Goal: Information Seeking & Learning: Learn about a topic

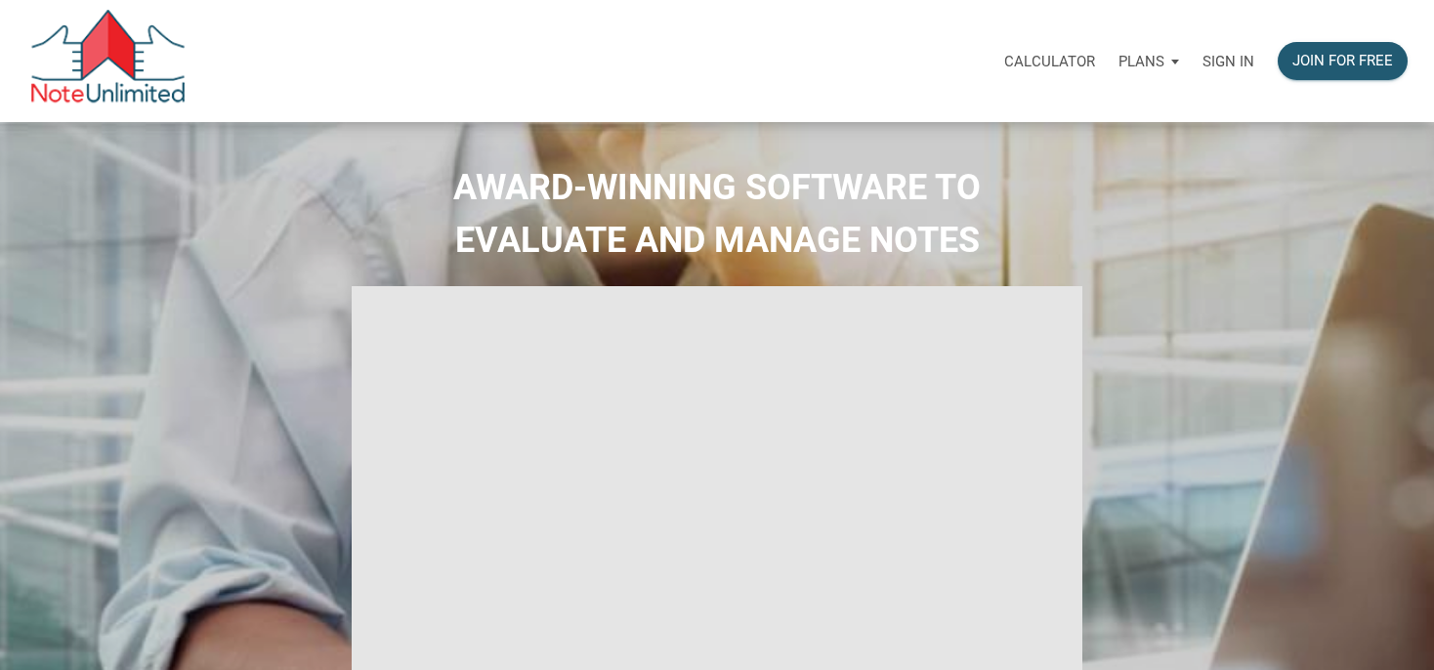
click at [1213, 63] on p "Sign in" at bounding box center [1229, 62] width 52 height 18
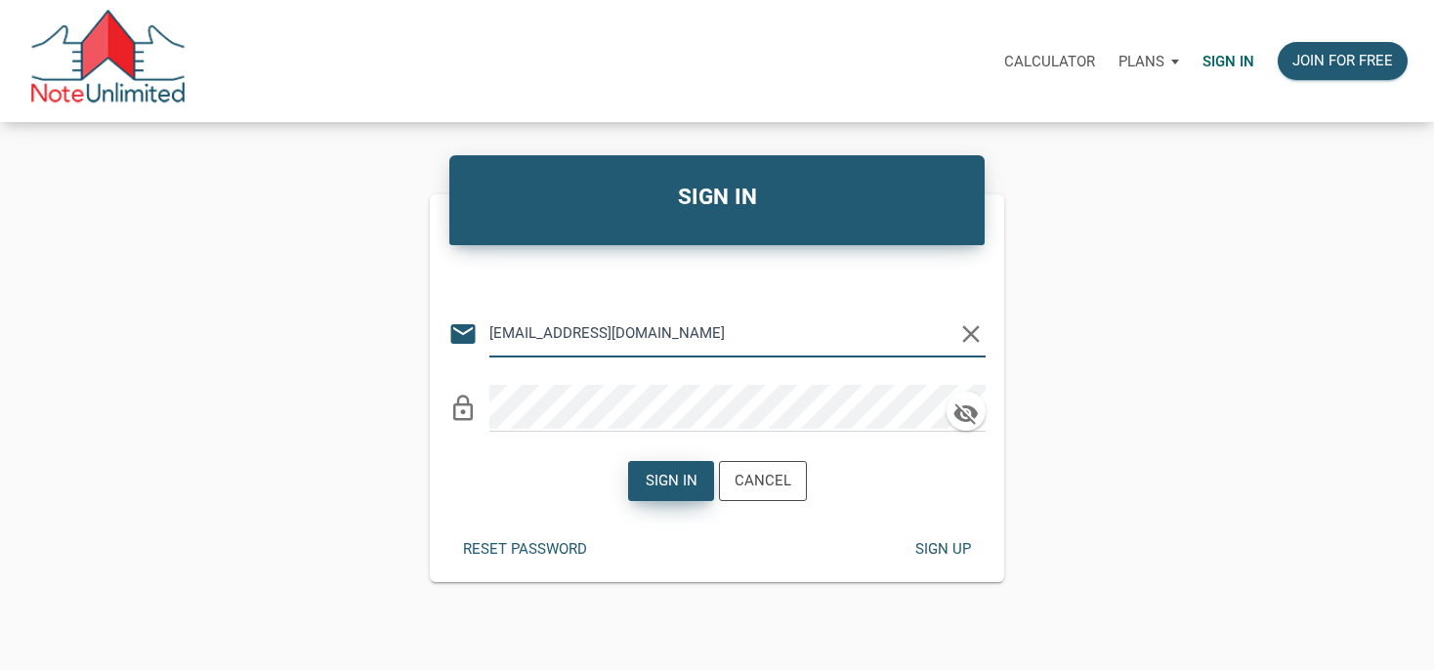
type input "[EMAIL_ADDRESS][DOMAIN_NAME]"
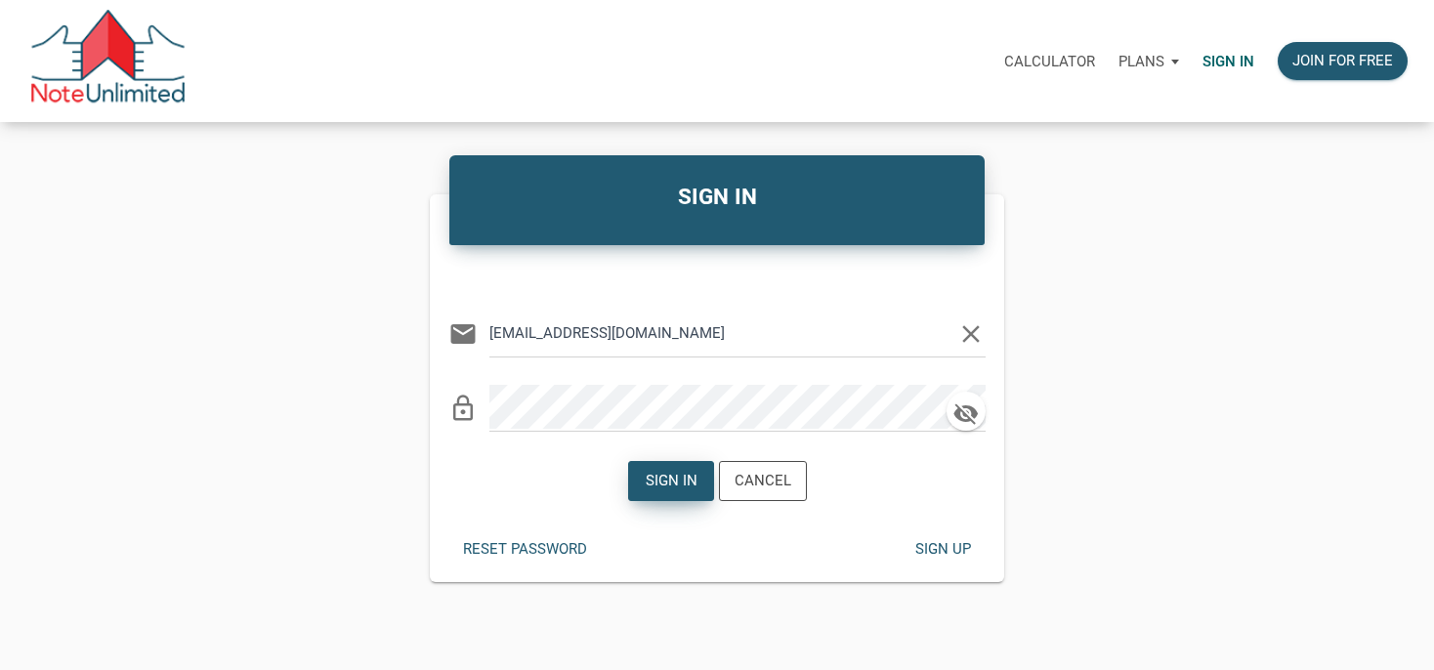
click at [694, 478] on div "Sign in" at bounding box center [671, 481] width 52 height 22
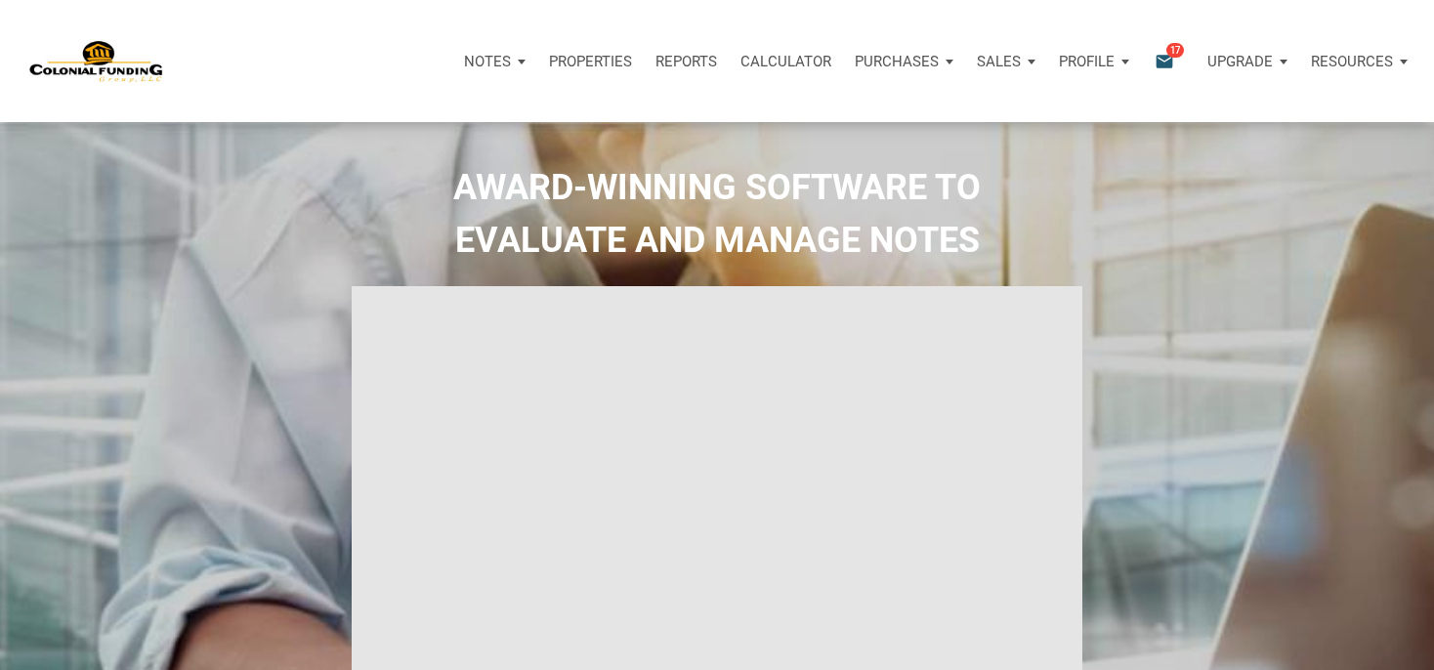
type input "Introduction to new features"
select select
click at [1167, 50] on div "Notifications email 17" at bounding box center [1168, 61] width 56 height 59
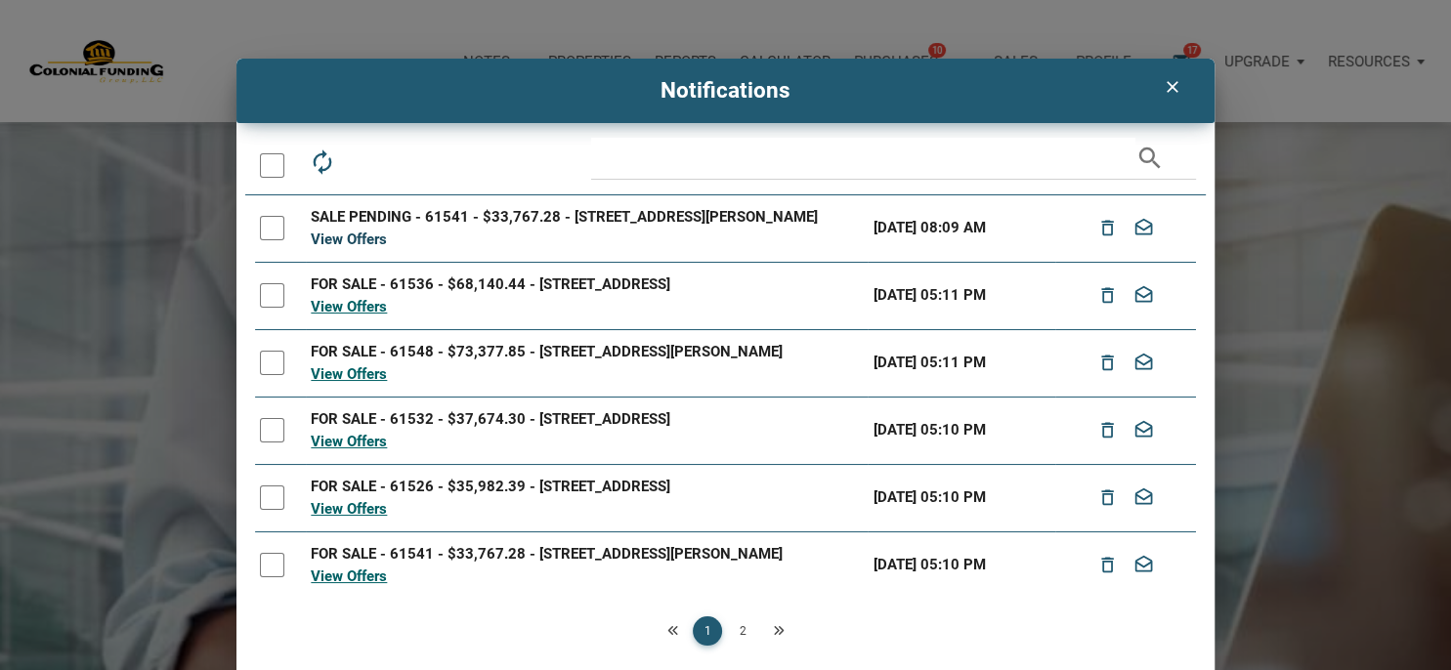
click at [342, 248] on link "View Offers" at bounding box center [349, 240] width 76 height 18
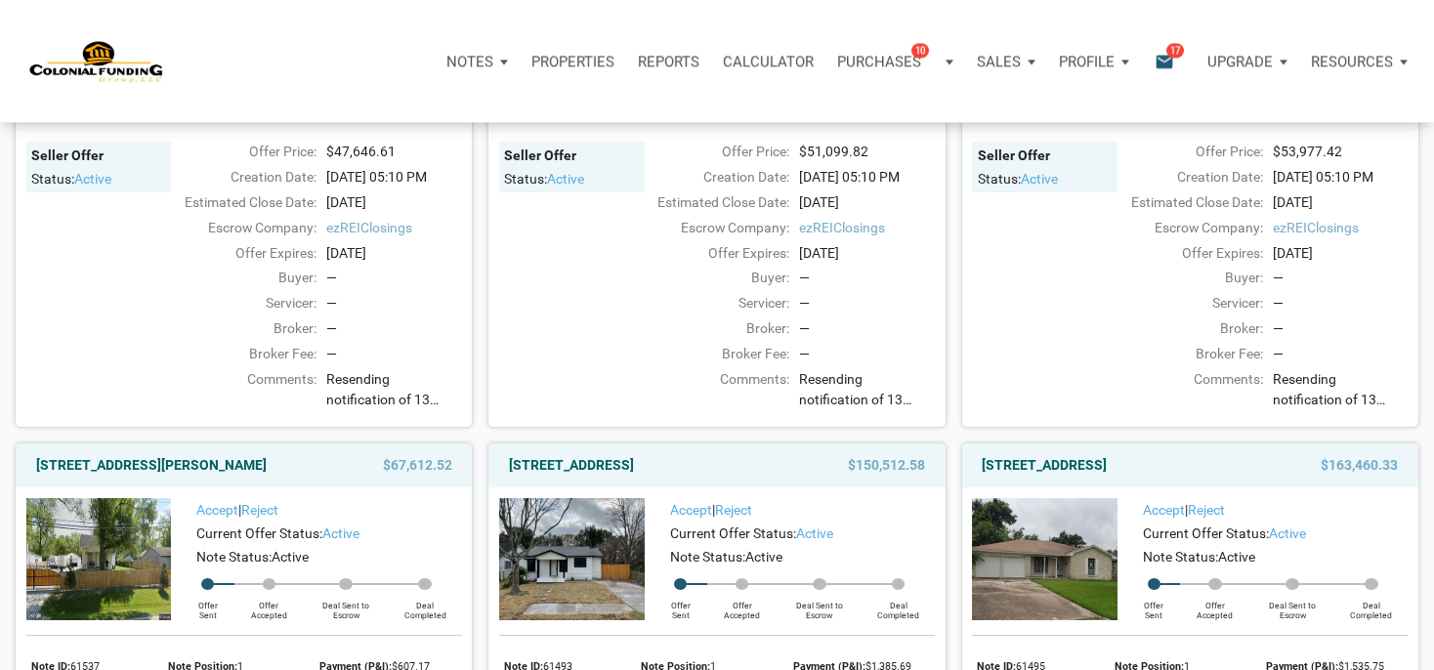
scroll to position [796, 0]
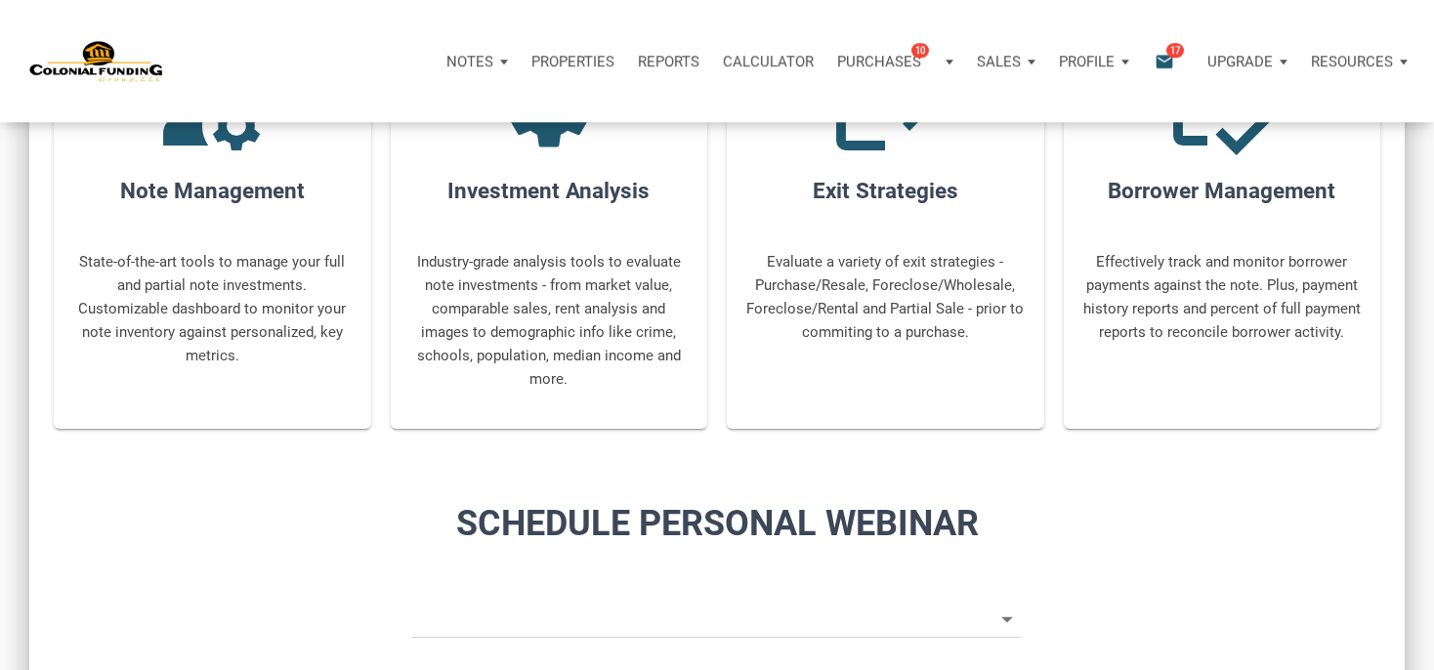
type input "Introduction to new features"
select select
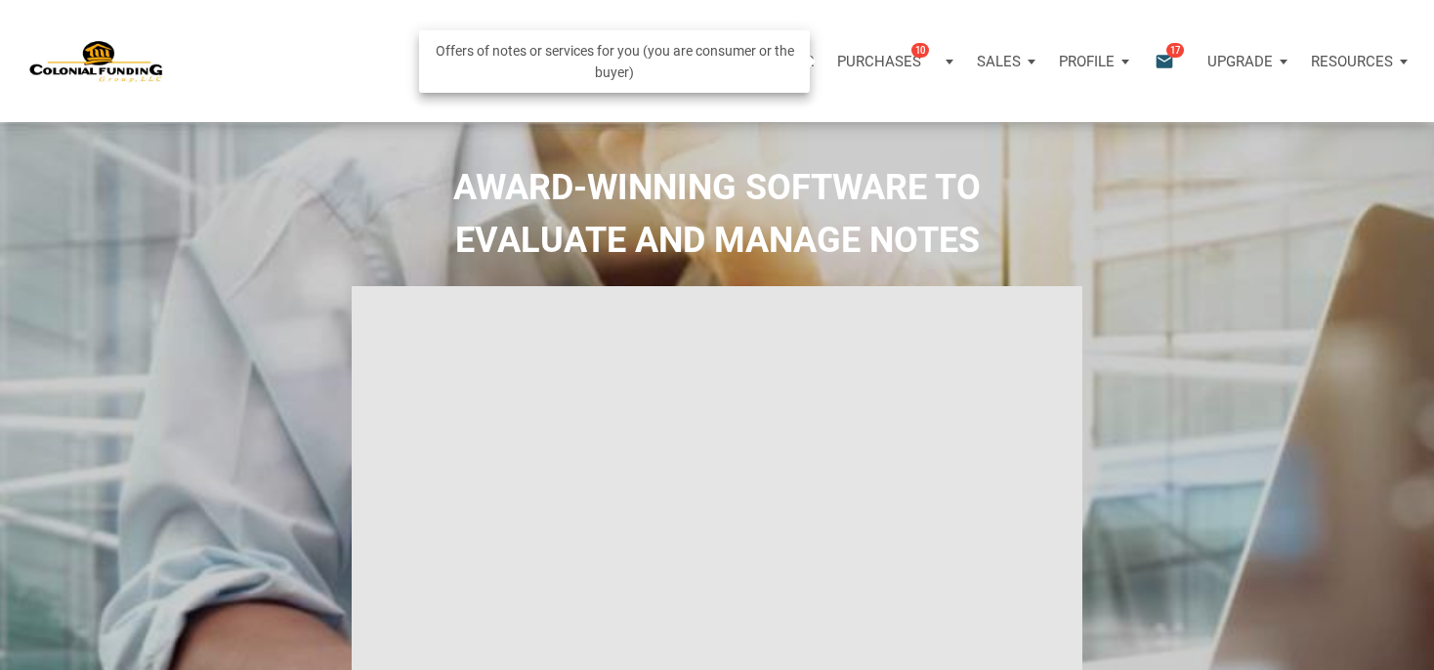
click at [907, 64] on p "Purchases" at bounding box center [879, 62] width 84 height 18
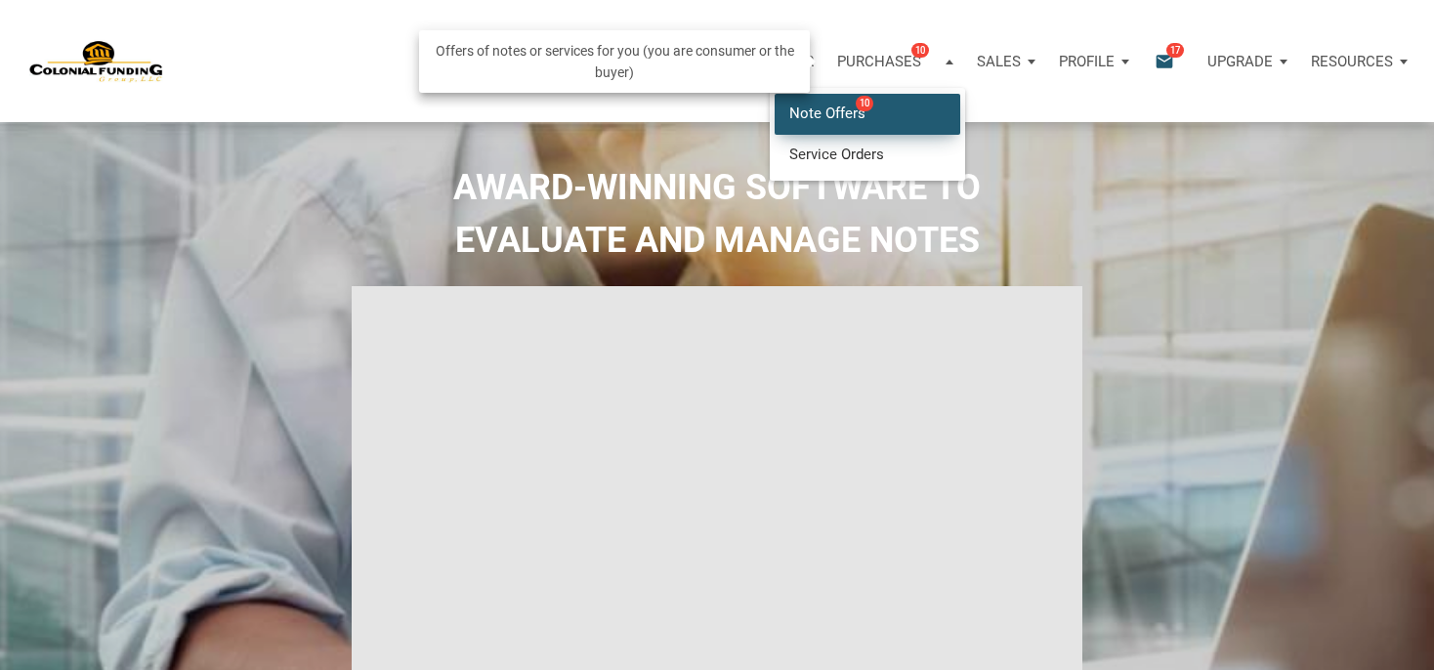
click at [830, 111] on link "Note Offers 10" at bounding box center [868, 114] width 186 height 40
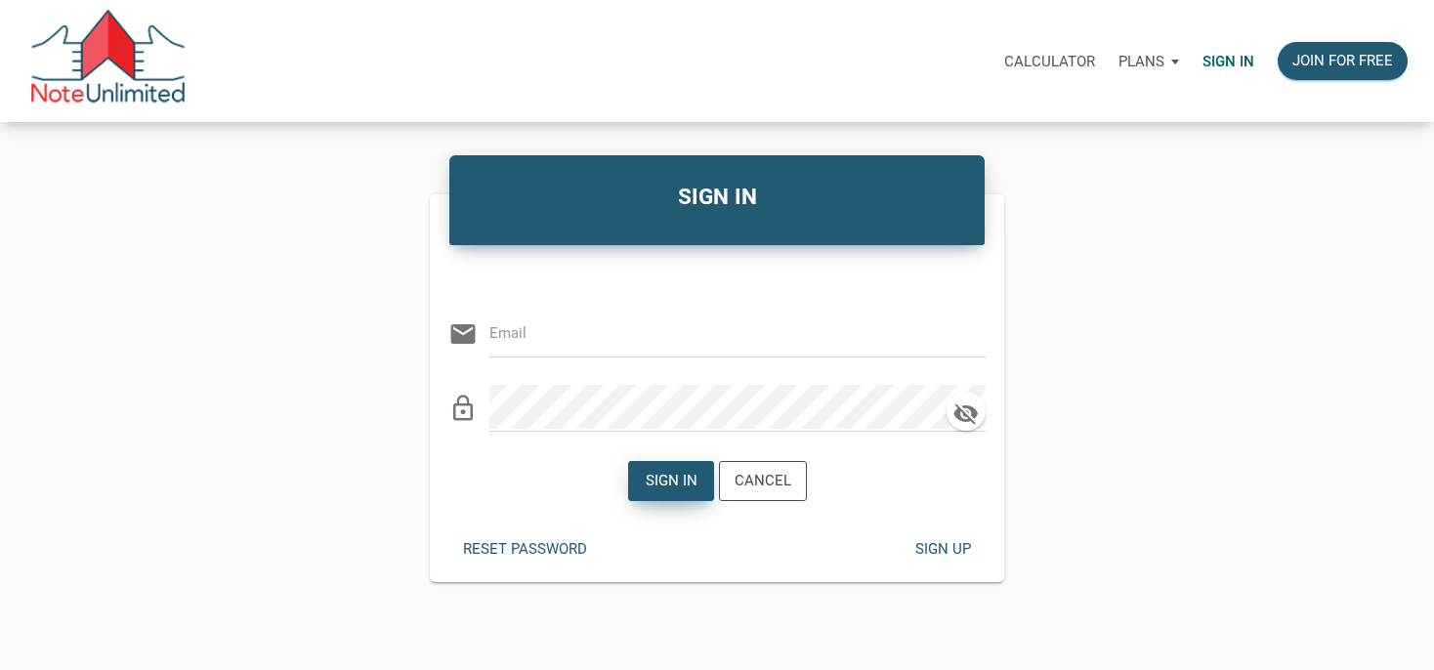
click at [693, 477] on div "Sign in" at bounding box center [671, 481] width 52 height 22
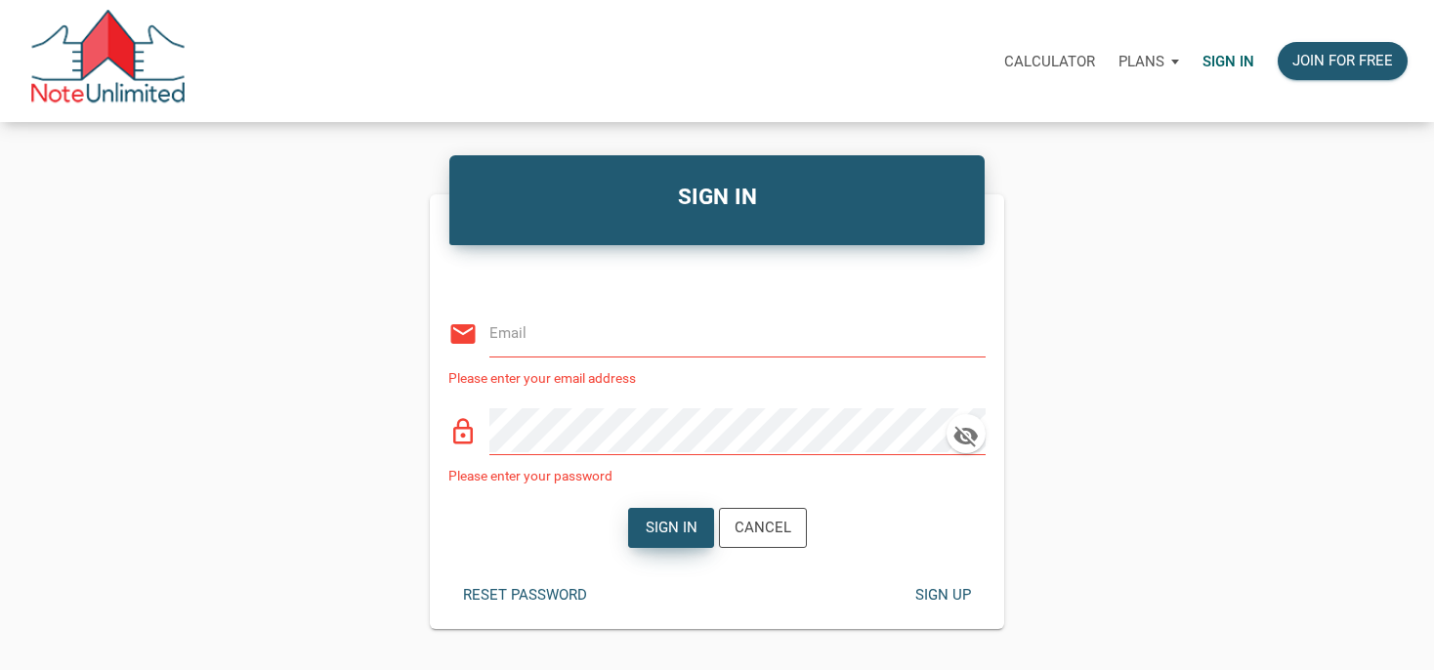
click at [671, 525] on div "Sign in" at bounding box center [671, 528] width 52 height 22
click at [589, 339] on input "email" at bounding box center [722, 333] width 467 height 44
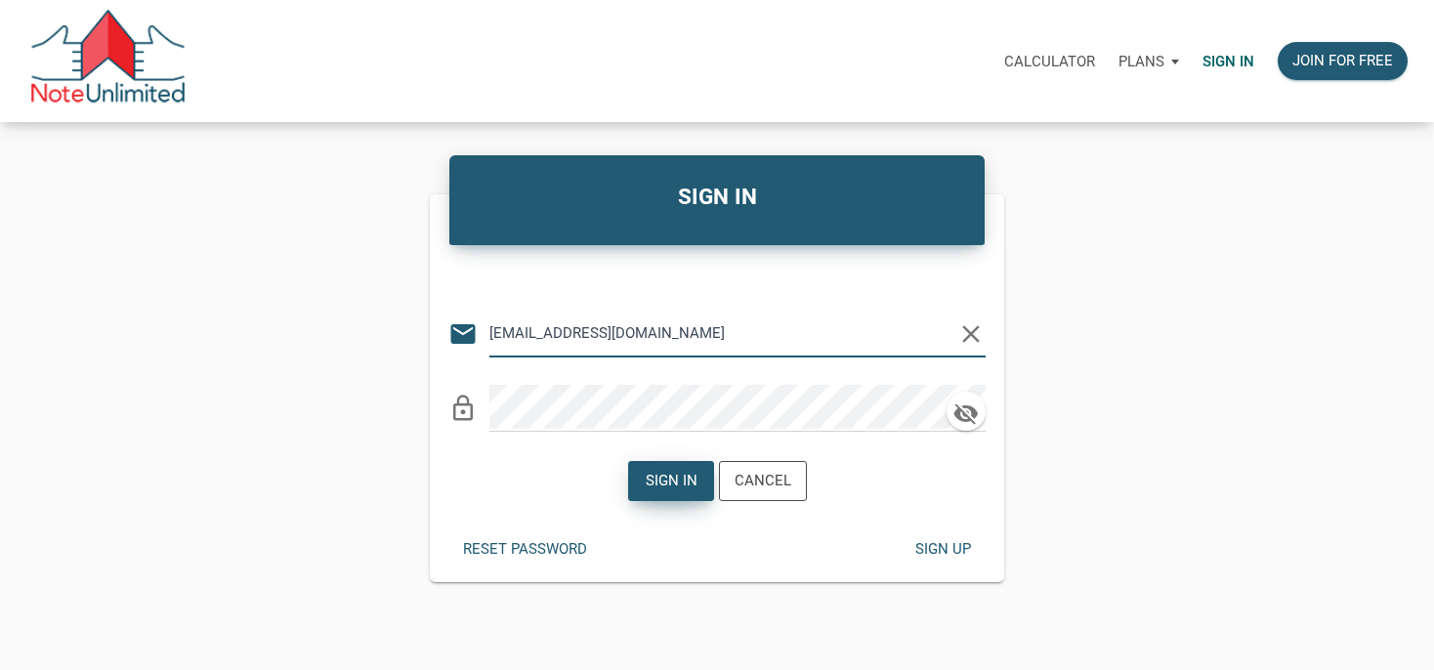
type input "[EMAIL_ADDRESS][DOMAIN_NAME]"
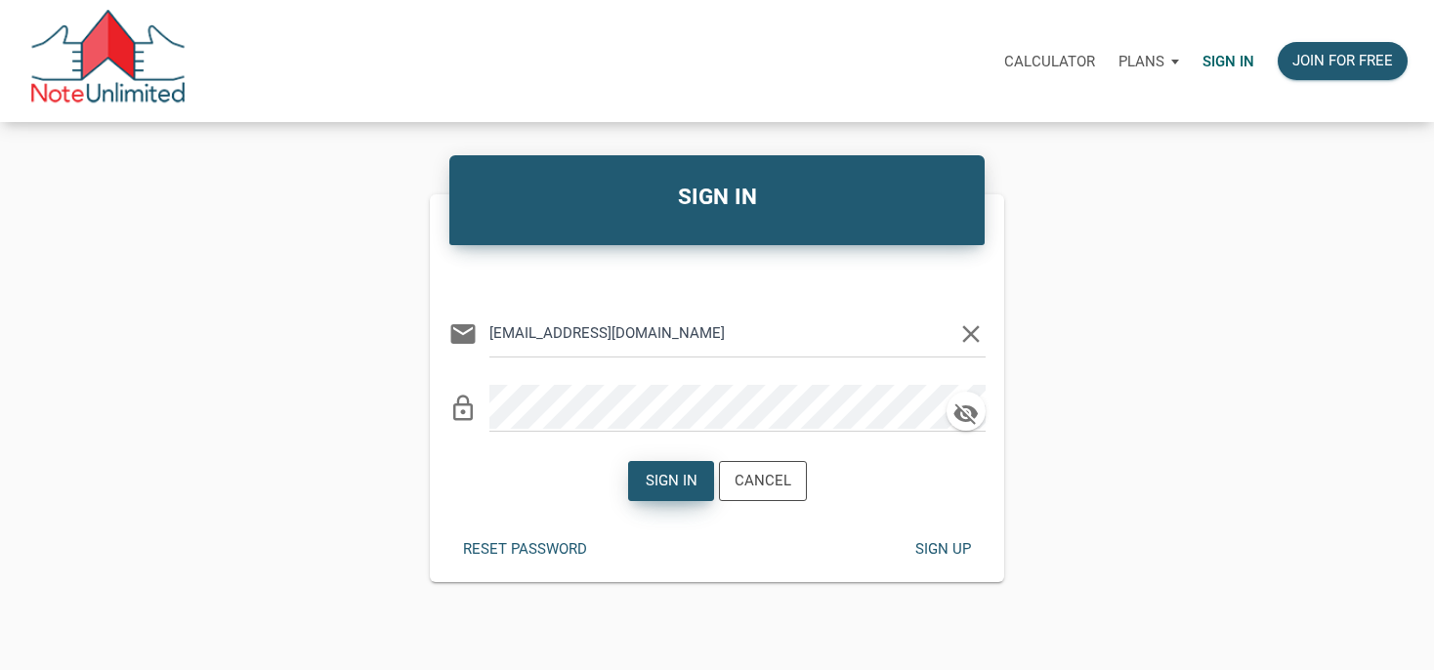
click at [643, 481] on div "Sign in" at bounding box center [671, 481] width 84 height 38
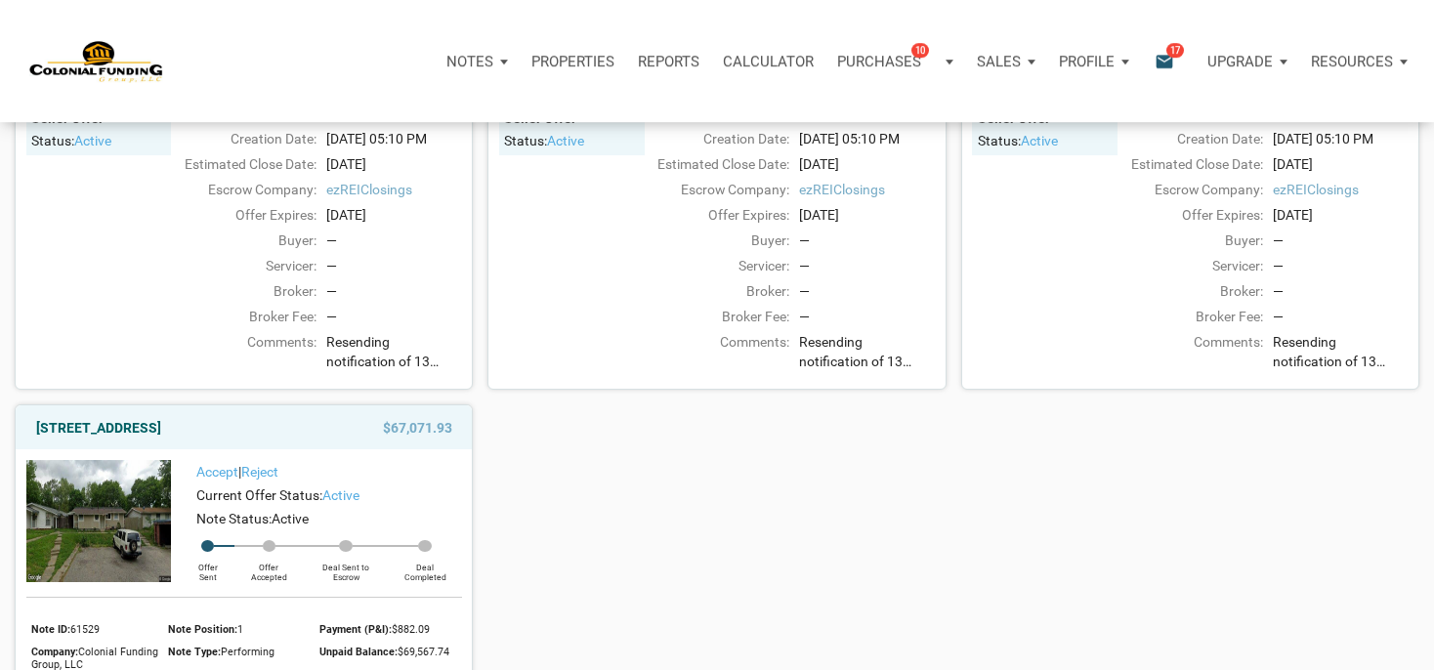
scroll to position [1754, 0]
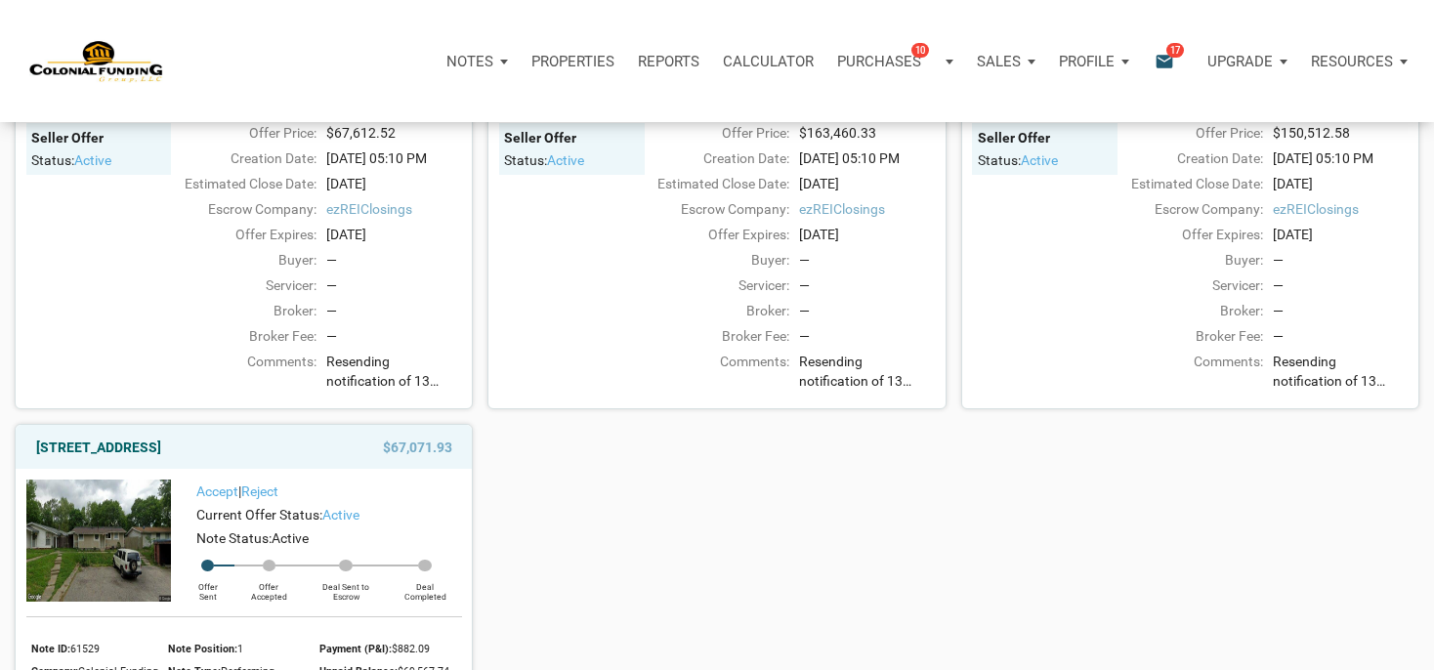
drag, startPoint x: 1440, startPoint y: 13, endPoint x: 1427, endPoint y: 19, distance: 14.0
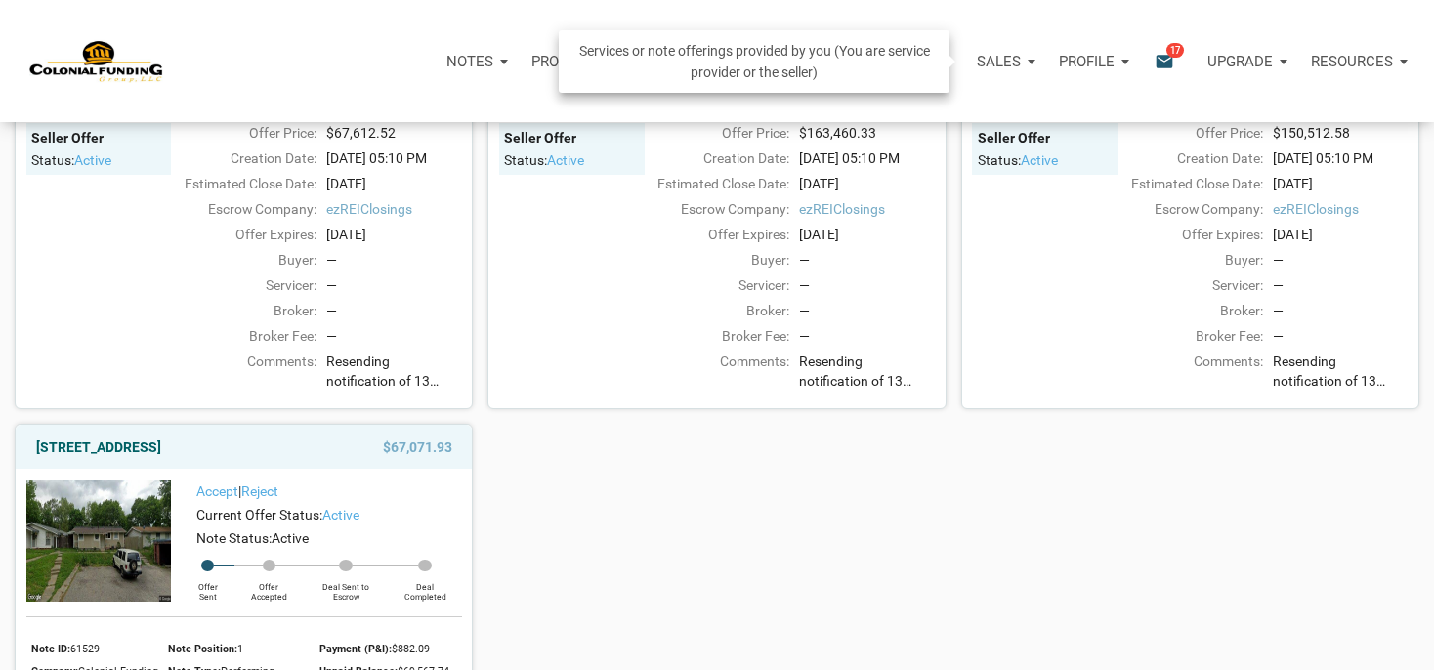
click at [988, 63] on p "Sales" at bounding box center [999, 62] width 44 height 18
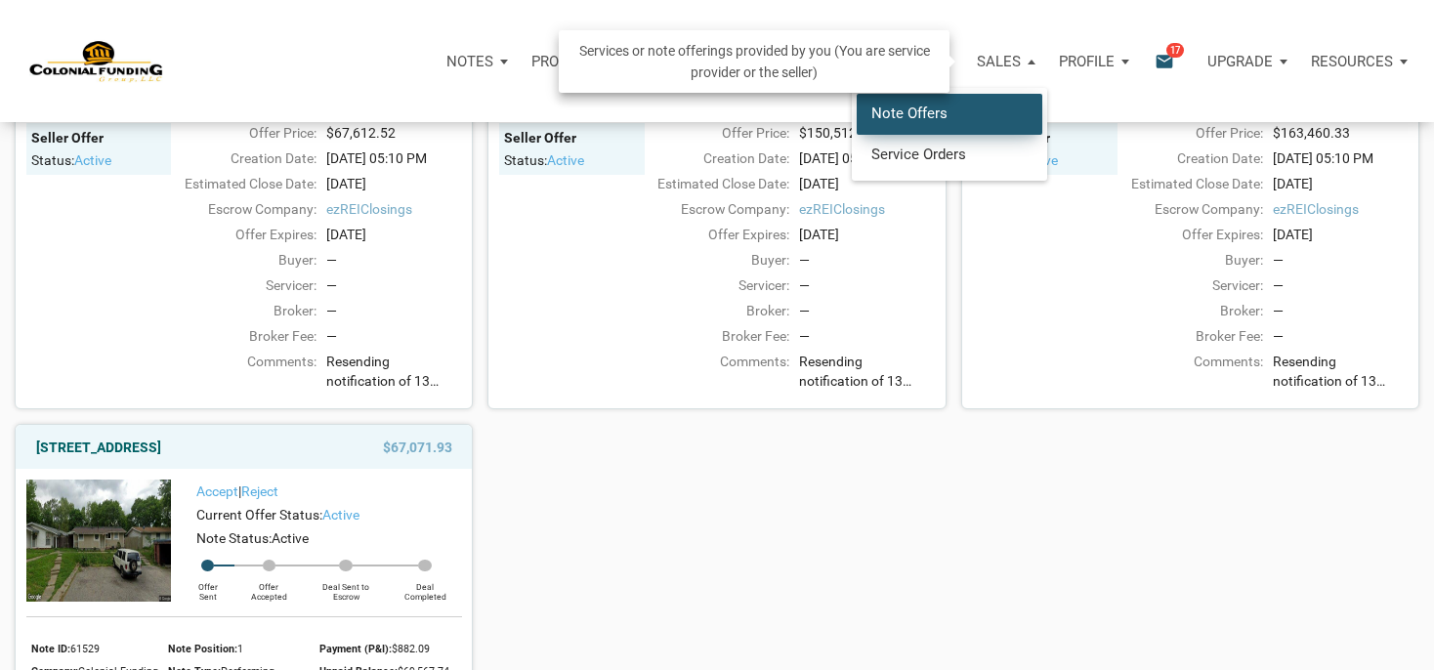
click at [914, 115] on link "Note Offers" at bounding box center [950, 114] width 186 height 40
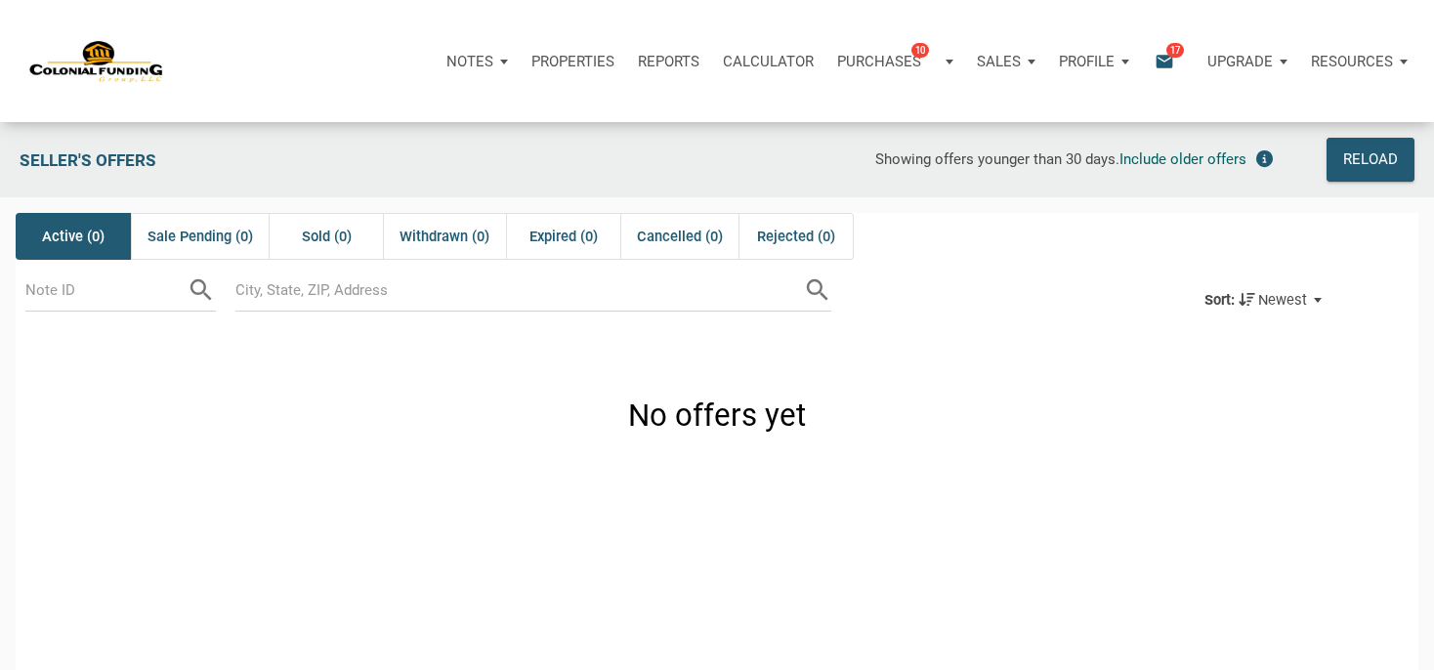
click at [487, 61] on p "Notes" at bounding box center [470, 62] width 47 height 18
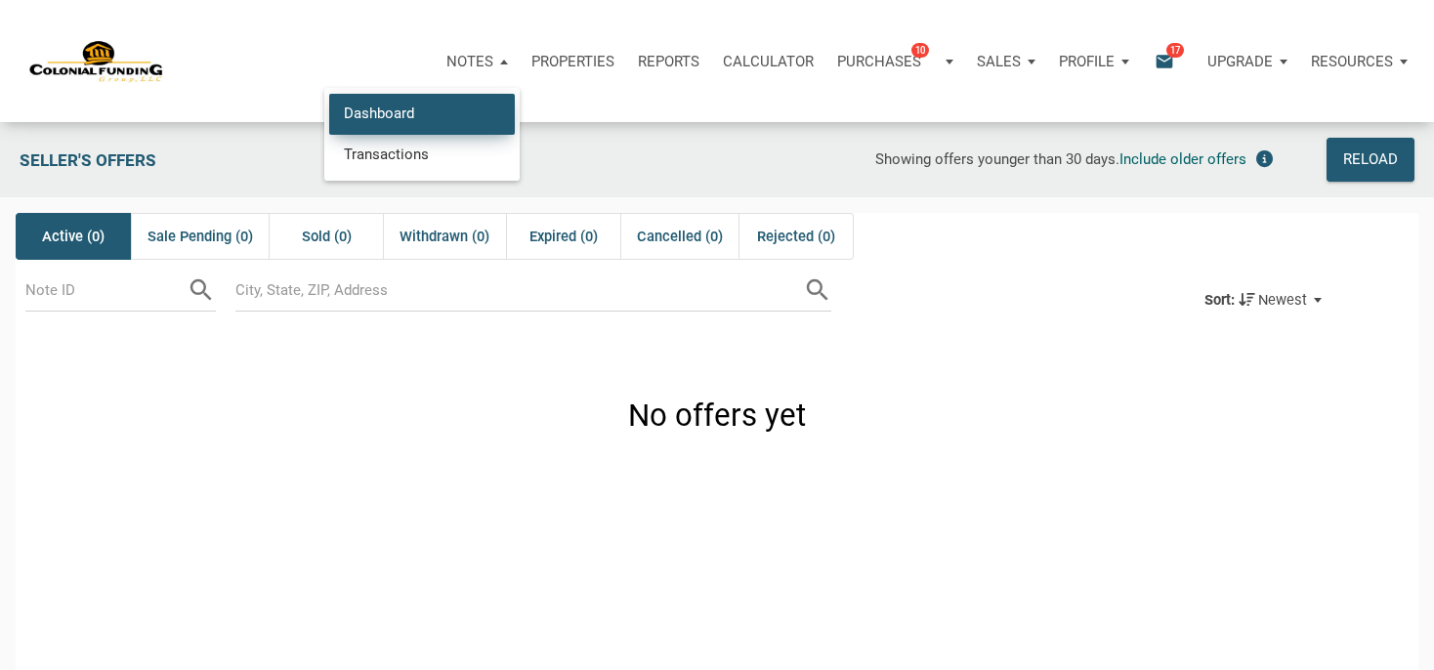
click at [469, 111] on link "Dashboard" at bounding box center [422, 114] width 186 height 40
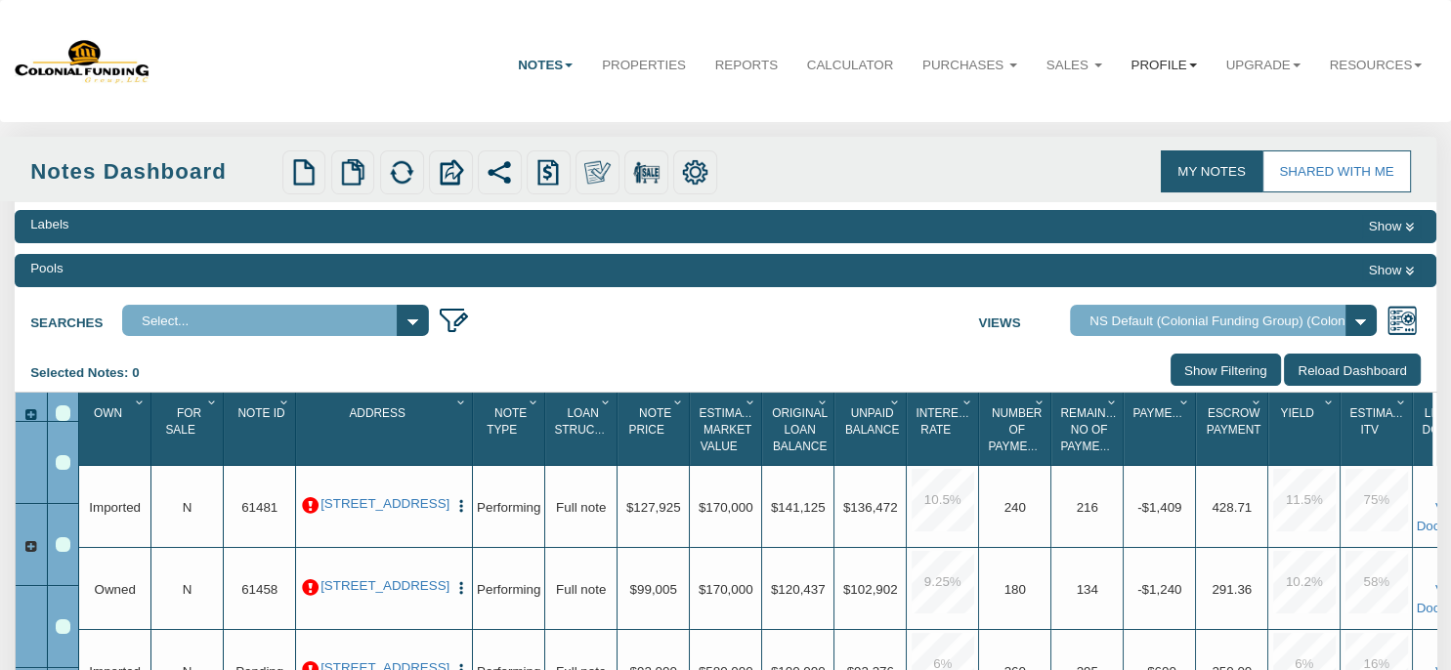
select select "316"
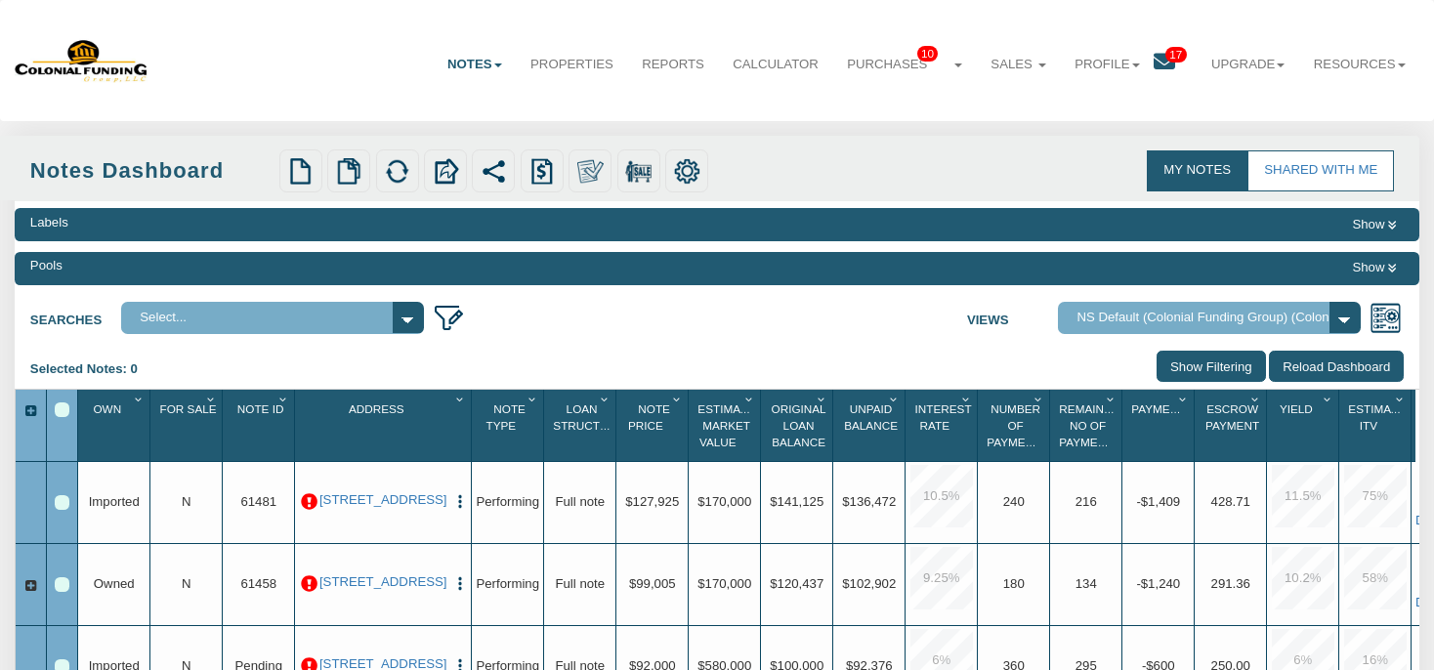
click at [1154, 61] on icon at bounding box center [1164, 61] width 21 height 21
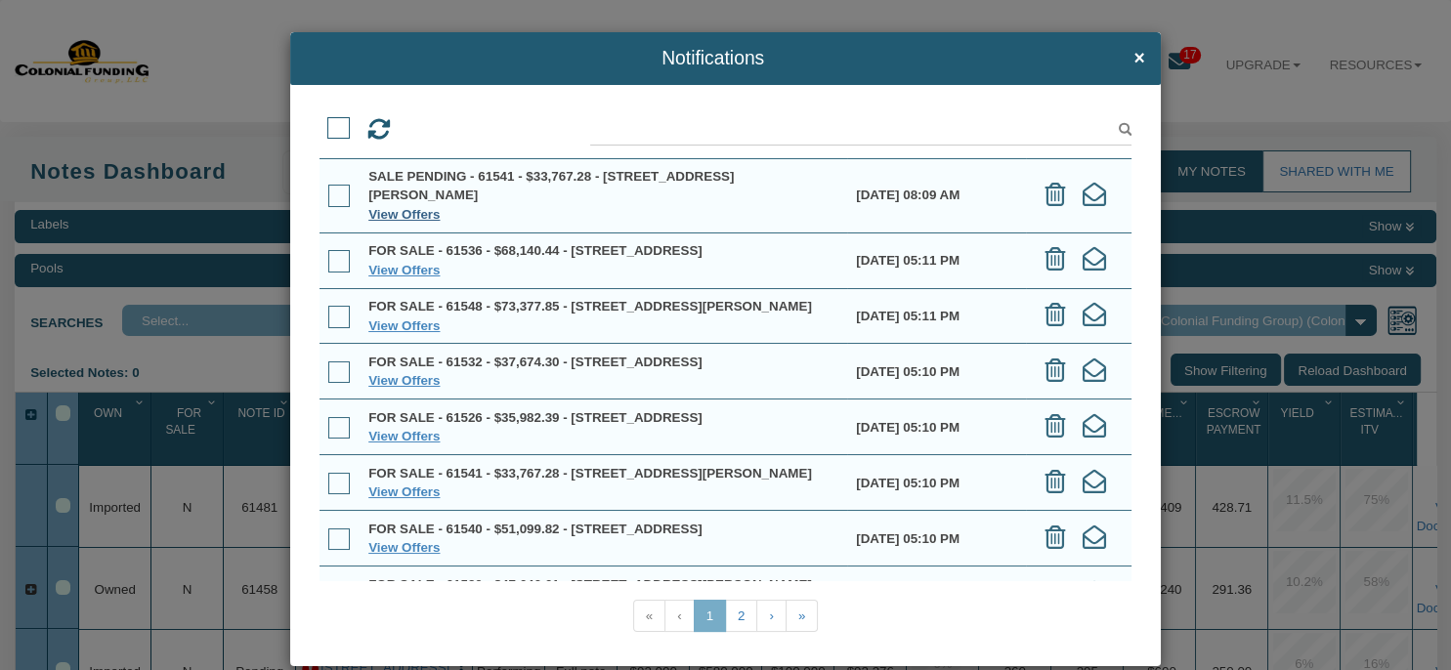
click at [431, 213] on link "View Offers" at bounding box center [403, 214] width 71 height 15
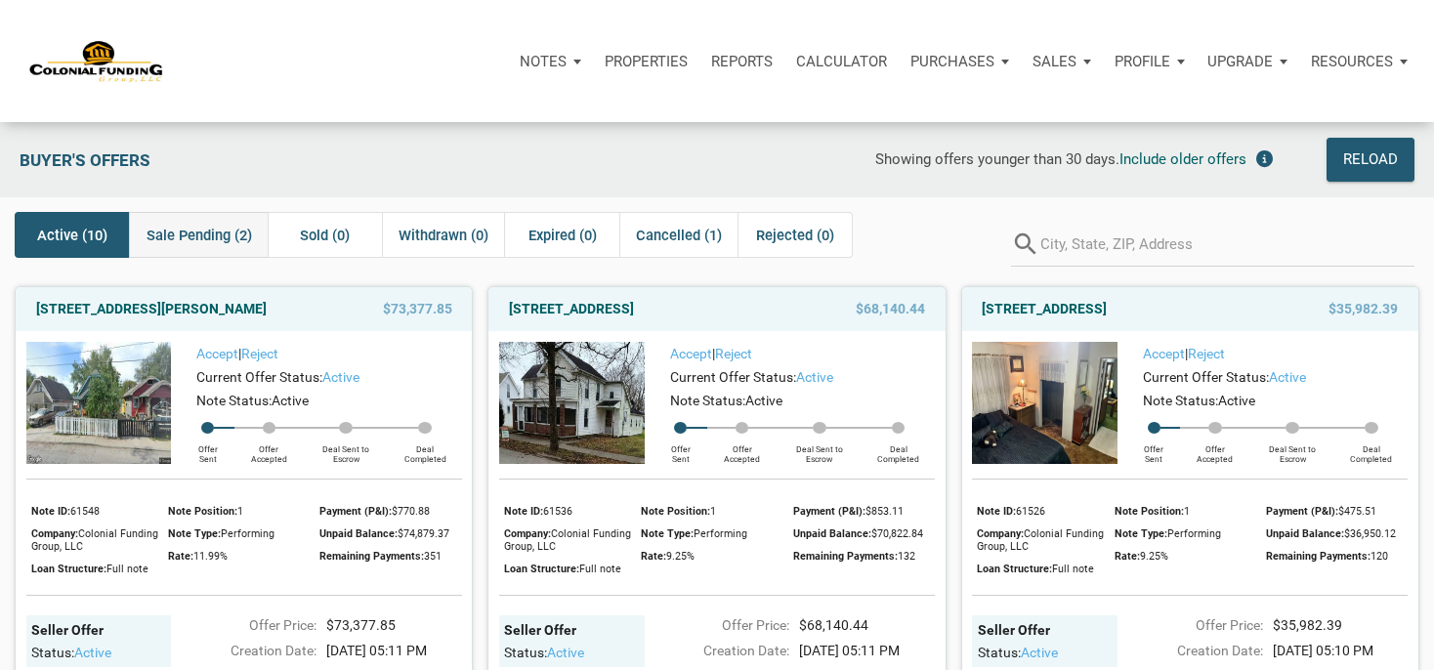
click at [238, 240] on span "Sale Pending (2)" at bounding box center [200, 235] width 106 height 23
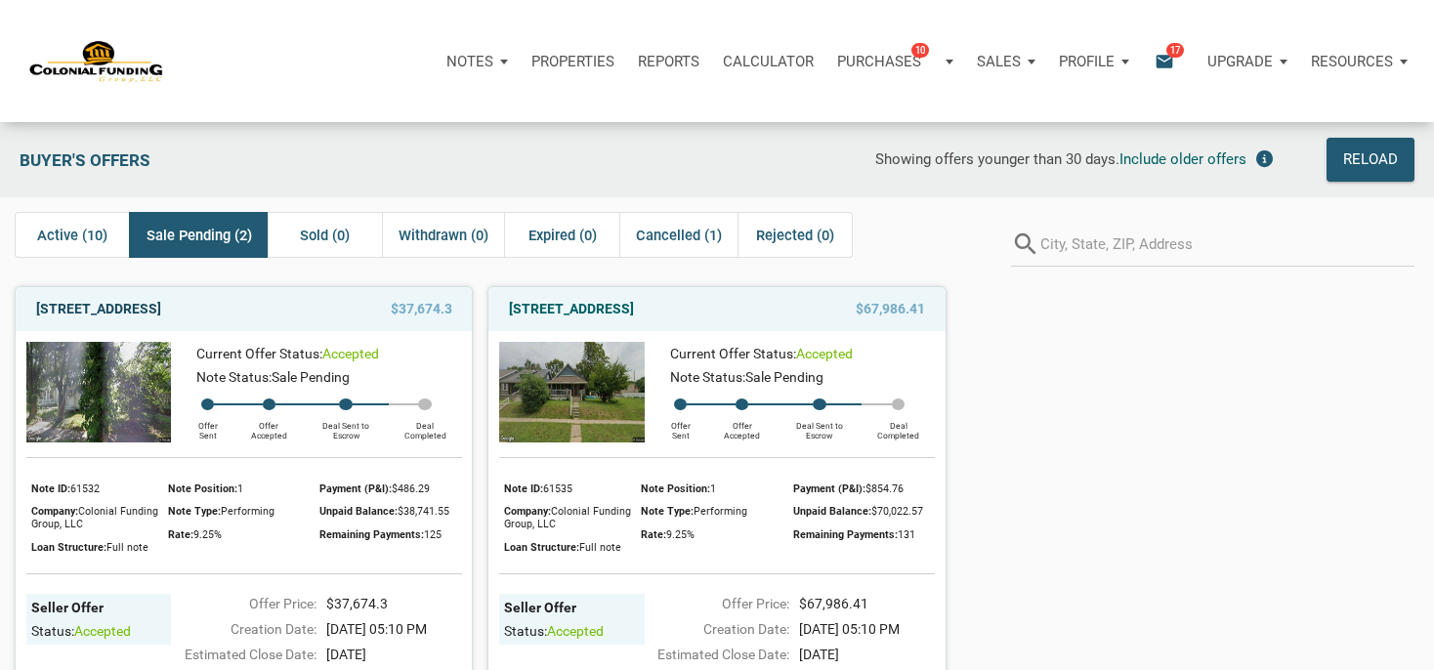
click at [161, 307] on link "341 N Addison St, Indianapolis, IN, 46222" at bounding box center [98, 308] width 125 height 23
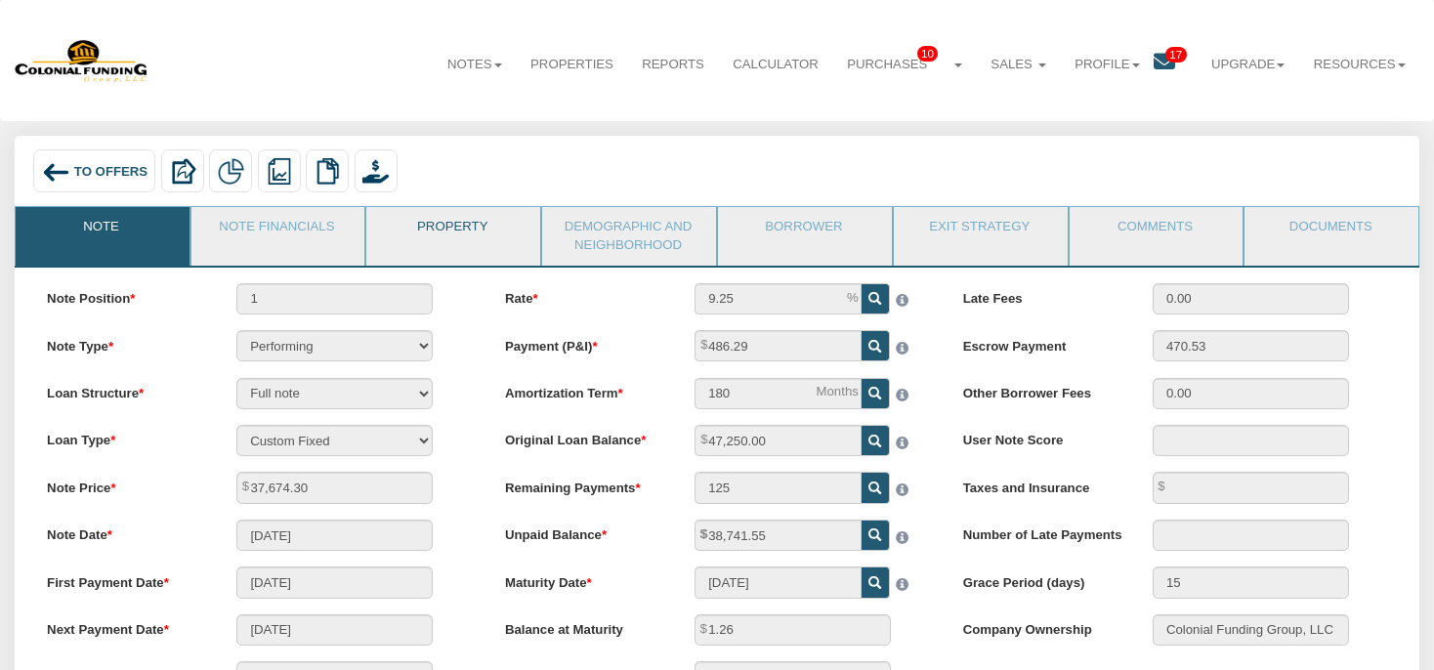
click at [391, 232] on link "Property" at bounding box center [452, 231] width 172 height 49
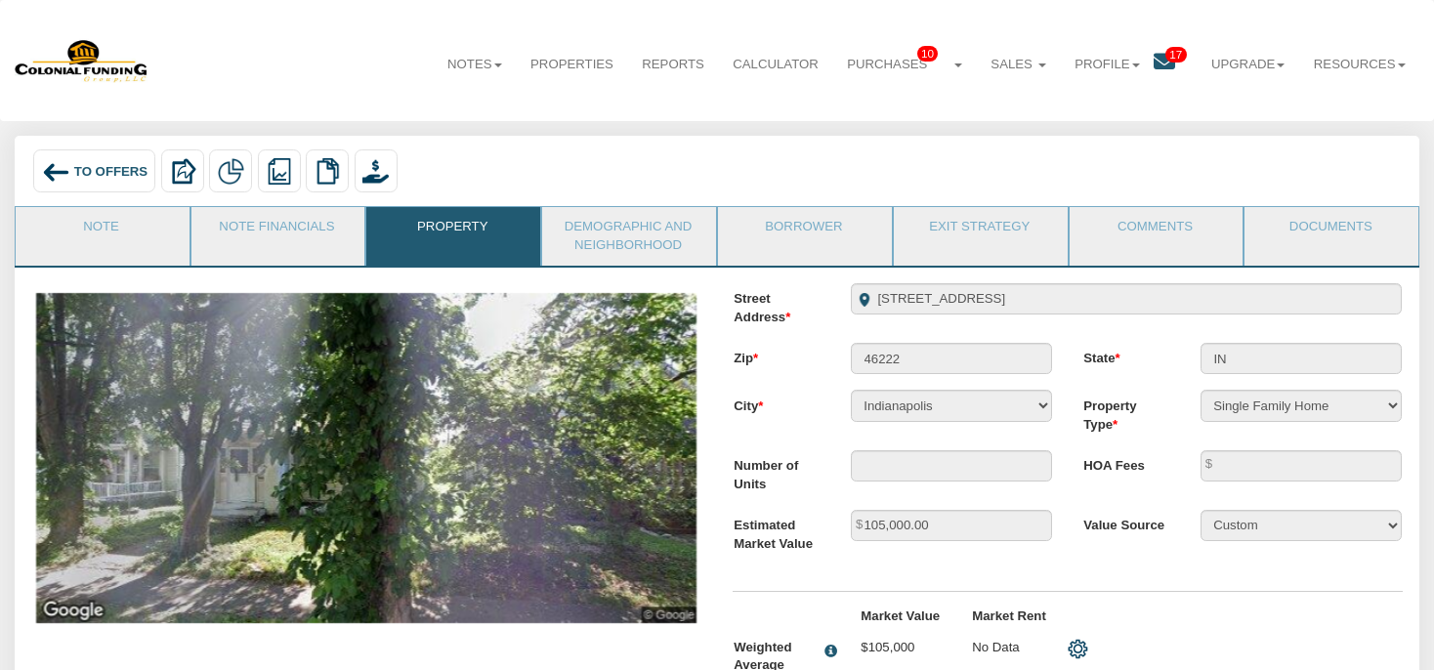
click at [432, 240] on link "Property" at bounding box center [452, 231] width 172 height 49
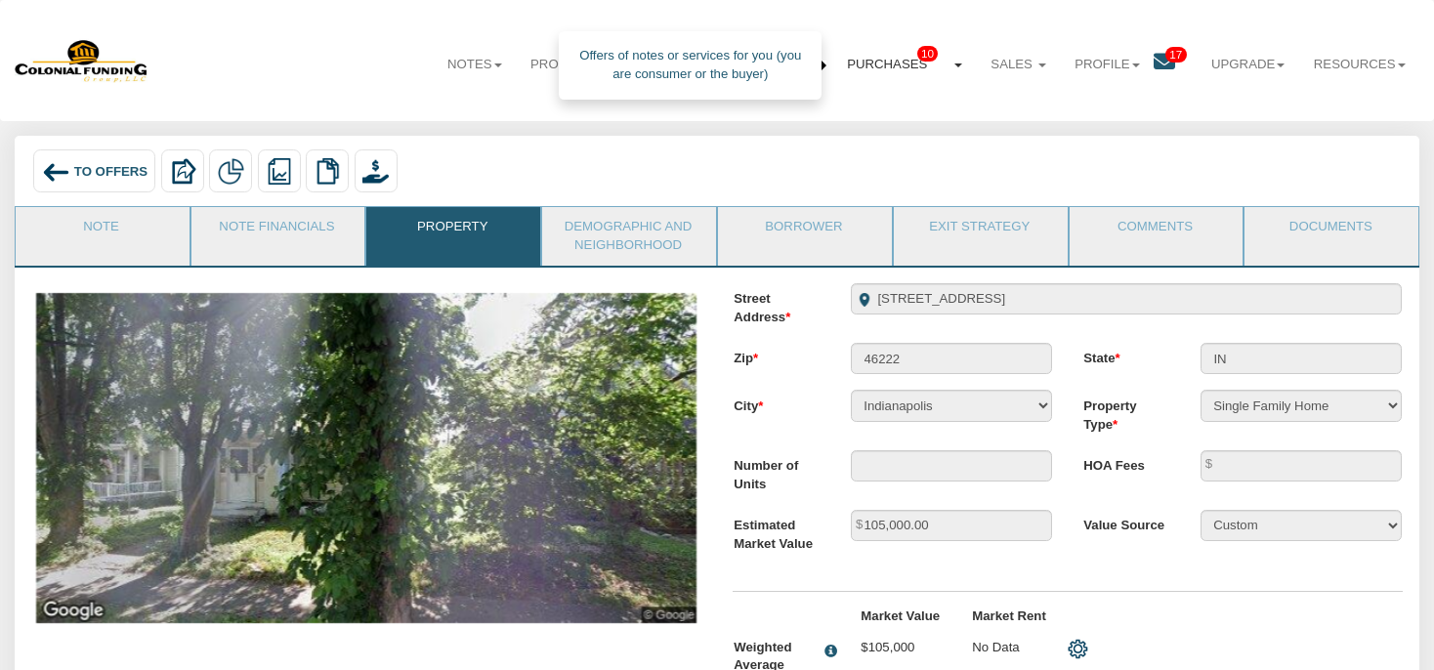
click at [869, 59] on link "Purchases 10" at bounding box center [904, 65] width 144 height 48
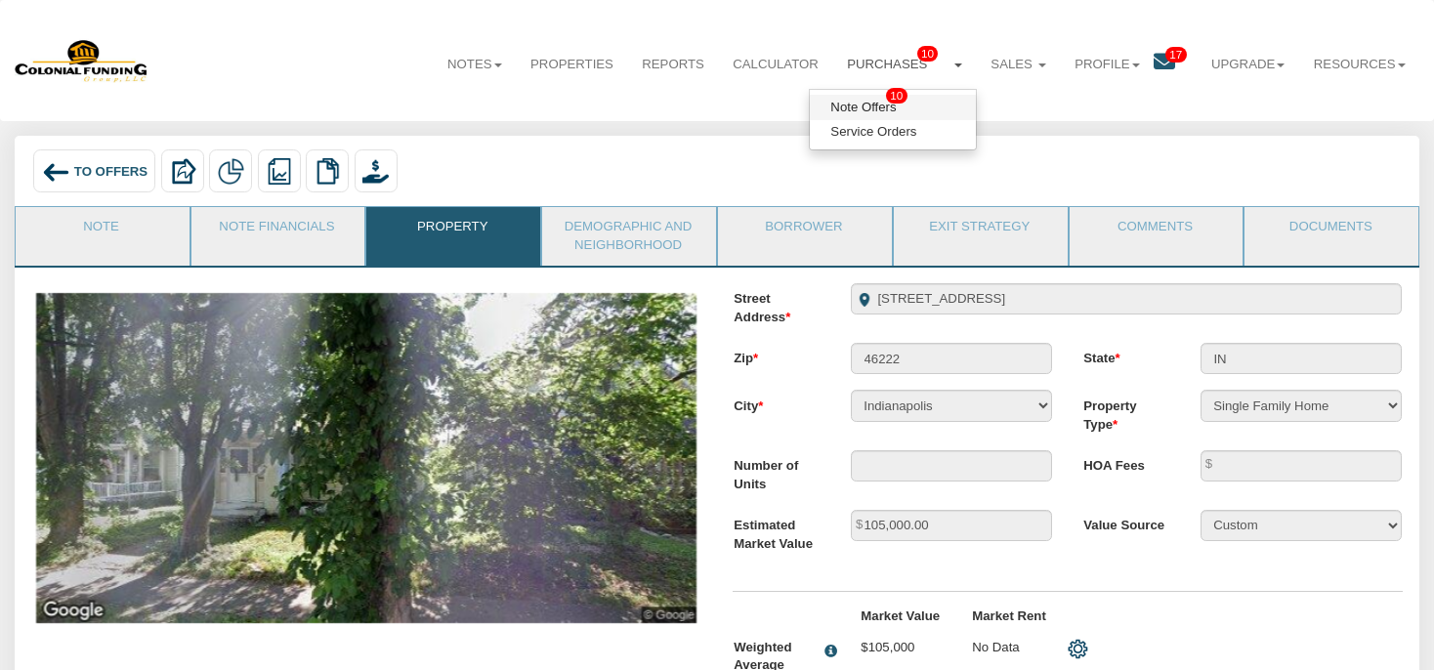
click at [851, 106] on link "Note Offers 10" at bounding box center [893, 107] width 166 height 24
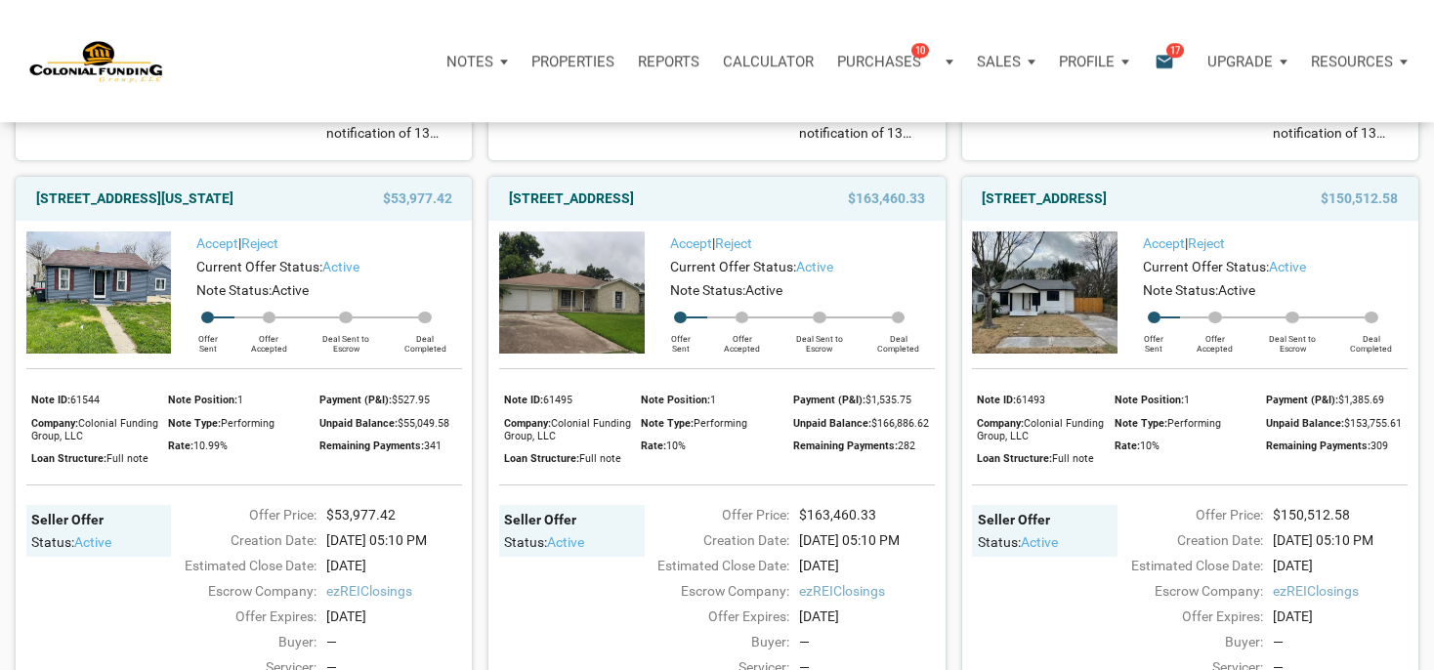
scroll to position [1376, 0]
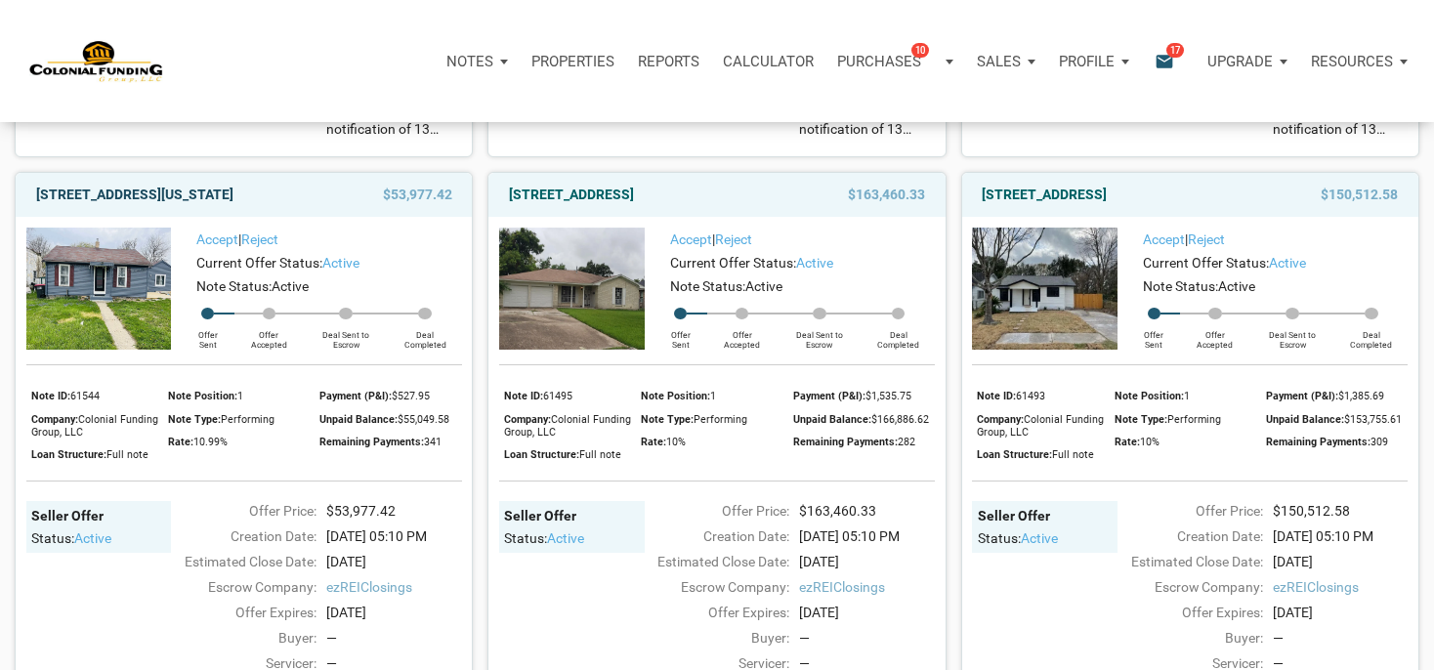
click at [219, 206] on link "[STREET_ADDRESS][US_STATE]" at bounding box center [134, 194] width 197 height 23
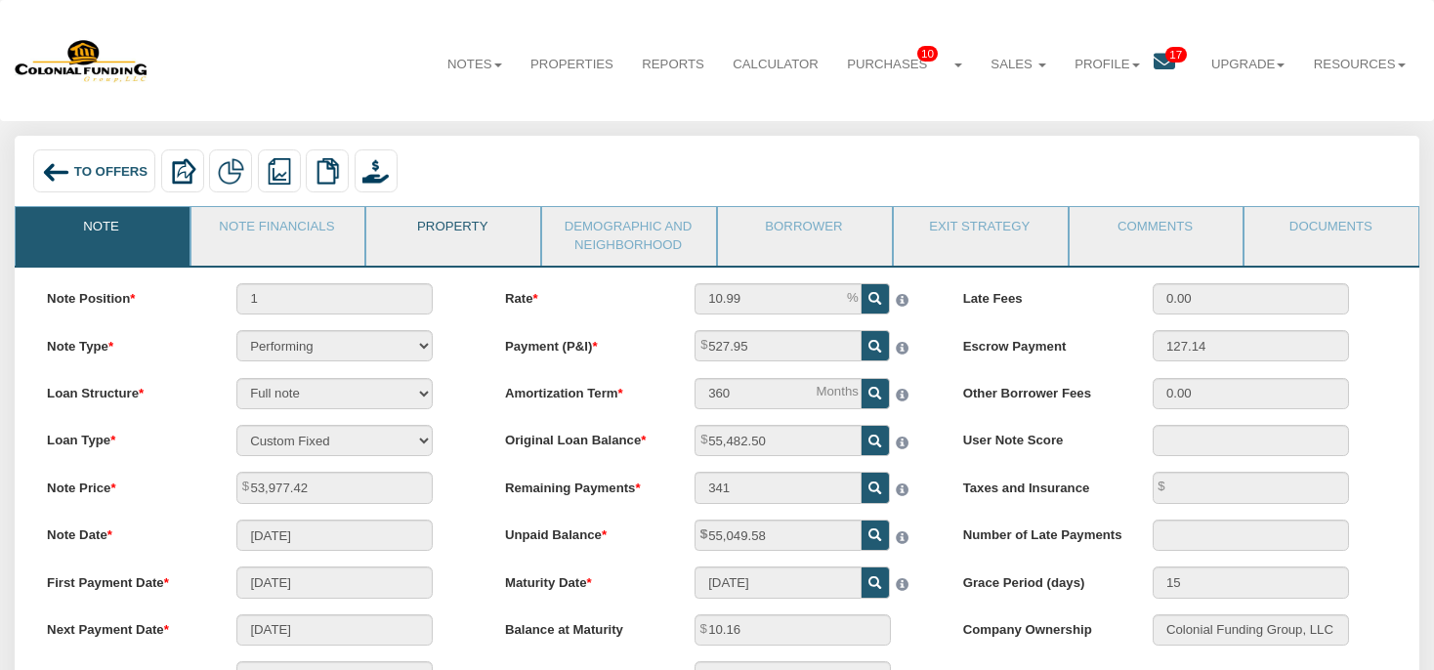
click at [402, 231] on link "Property" at bounding box center [452, 231] width 172 height 49
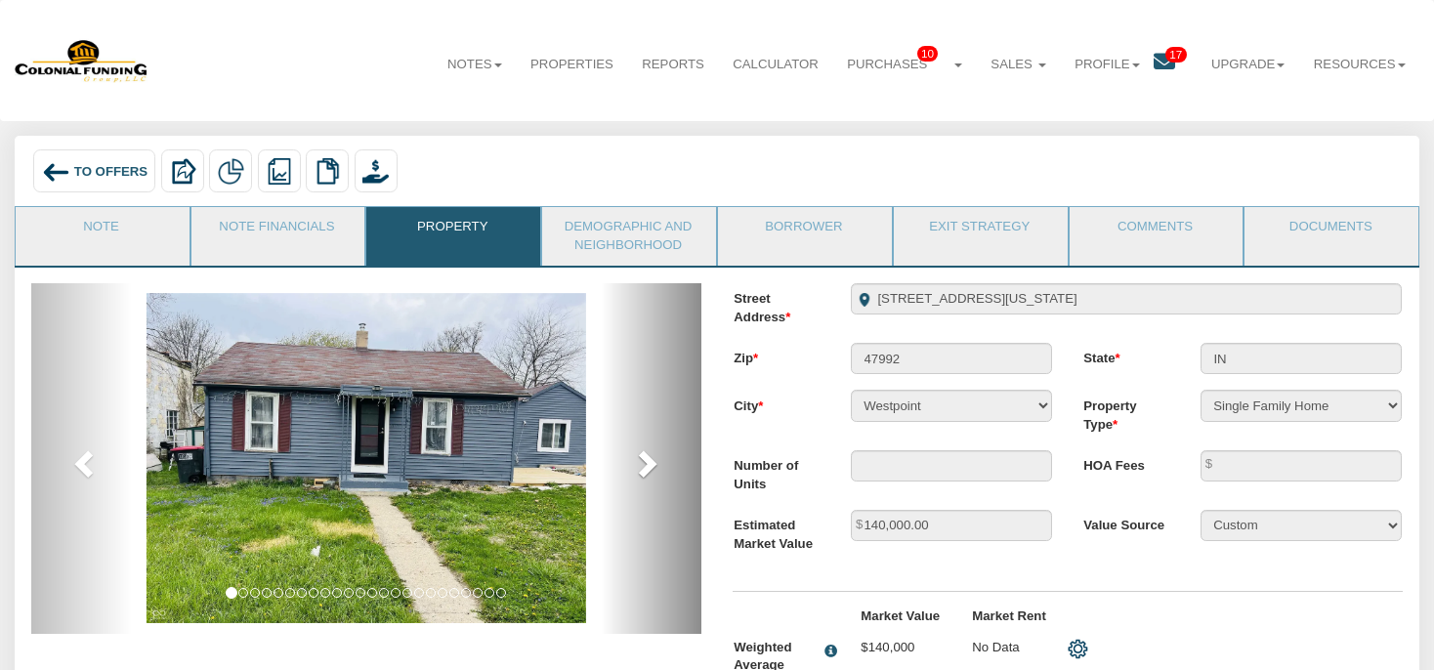
click at [651, 467] on span at bounding box center [645, 462] width 29 height 29
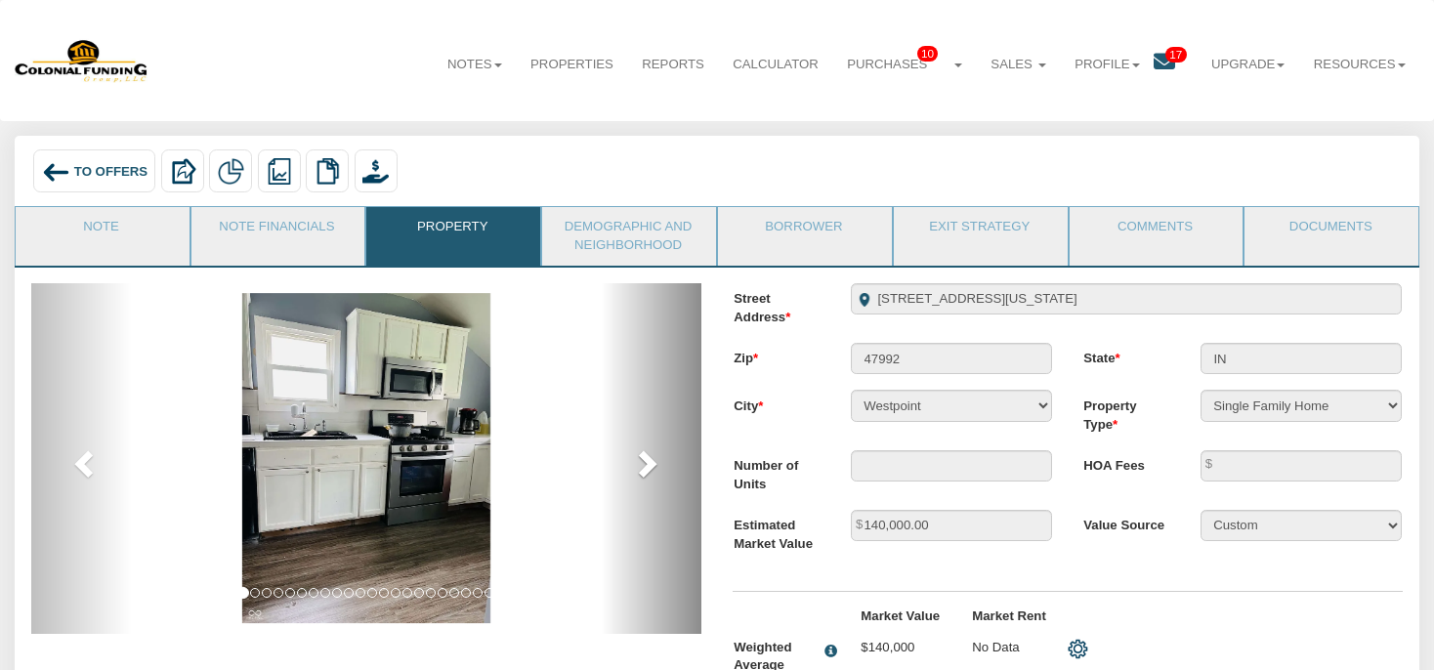
click at [651, 467] on span at bounding box center [645, 462] width 29 height 29
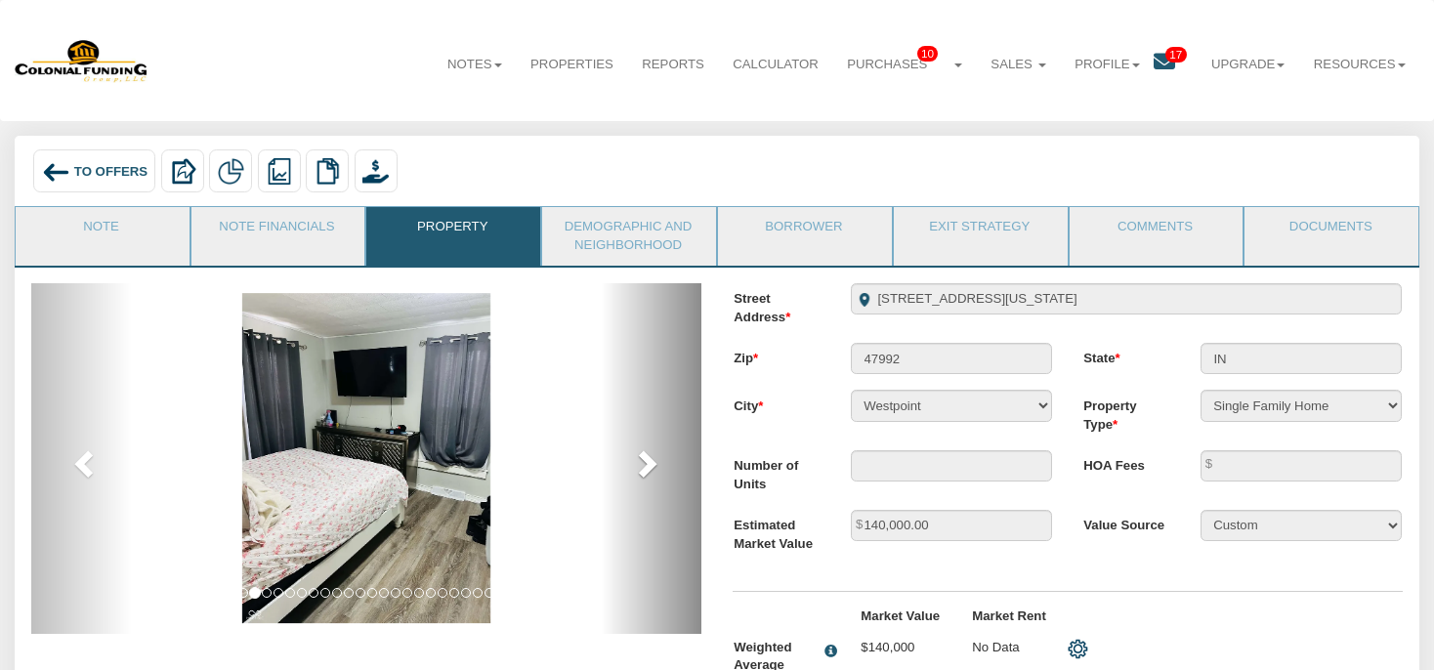
click at [651, 467] on span at bounding box center [645, 462] width 29 height 29
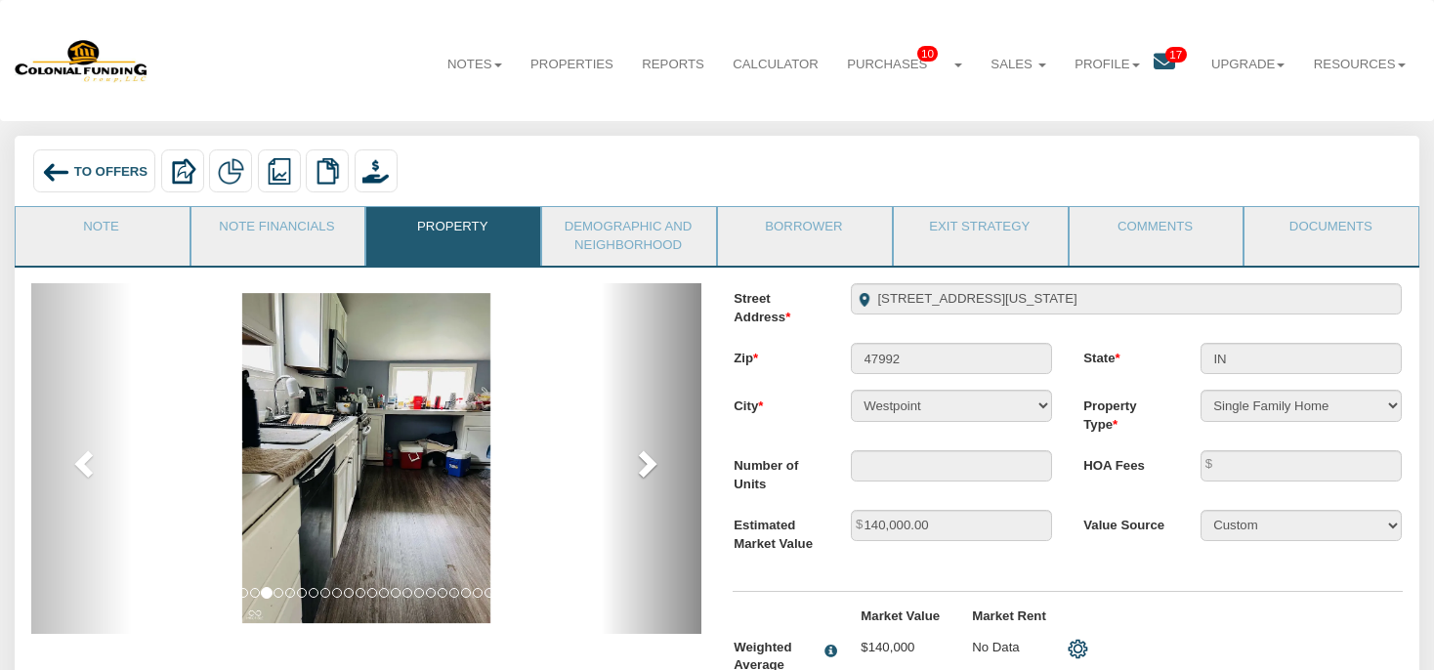
click at [651, 467] on span at bounding box center [645, 462] width 29 height 29
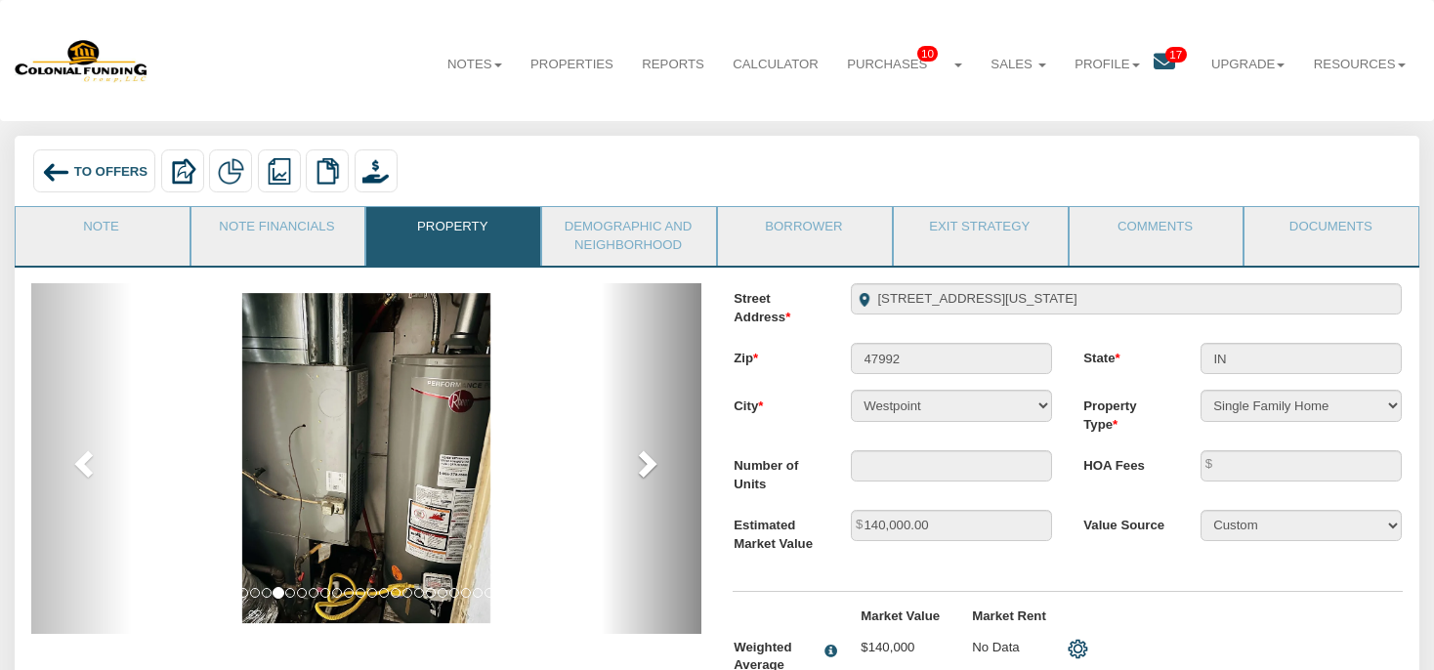
click at [651, 467] on span at bounding box center [645, 462] width 29 height 29
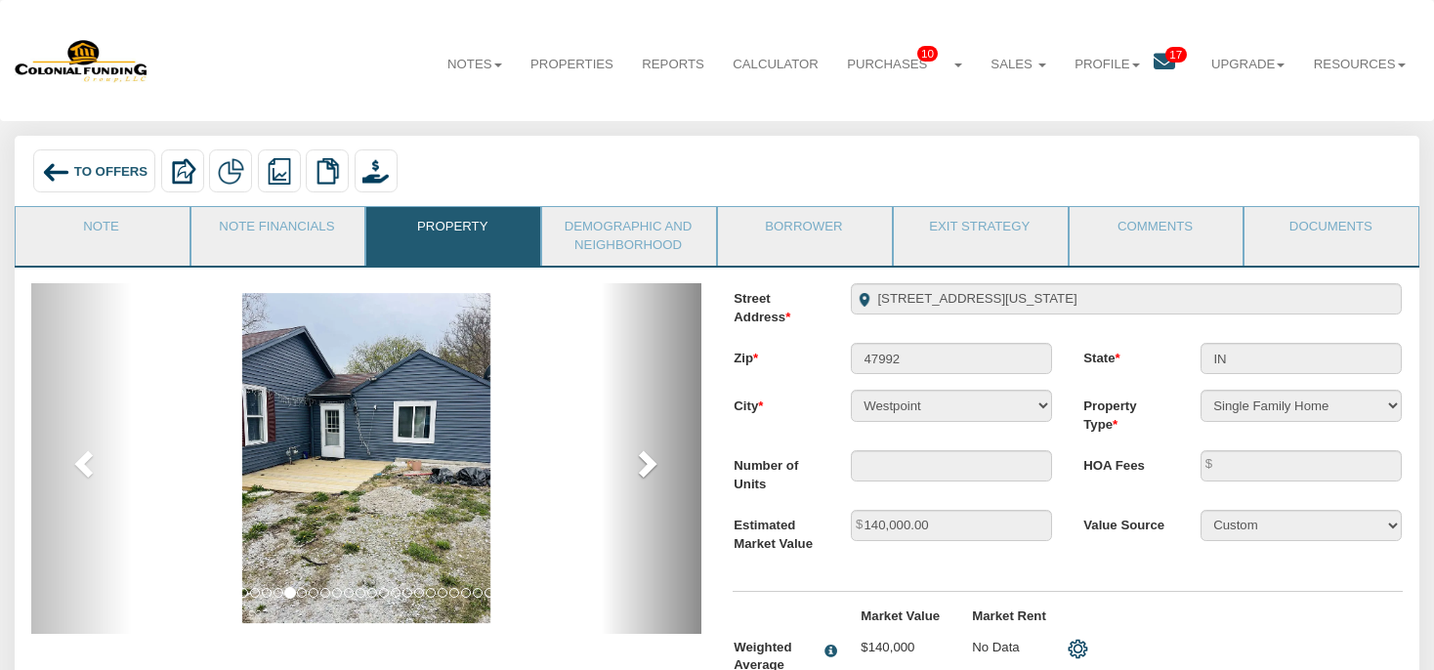
click at [651, 467] on span at bounding box center [645, 462] width 29 height 29
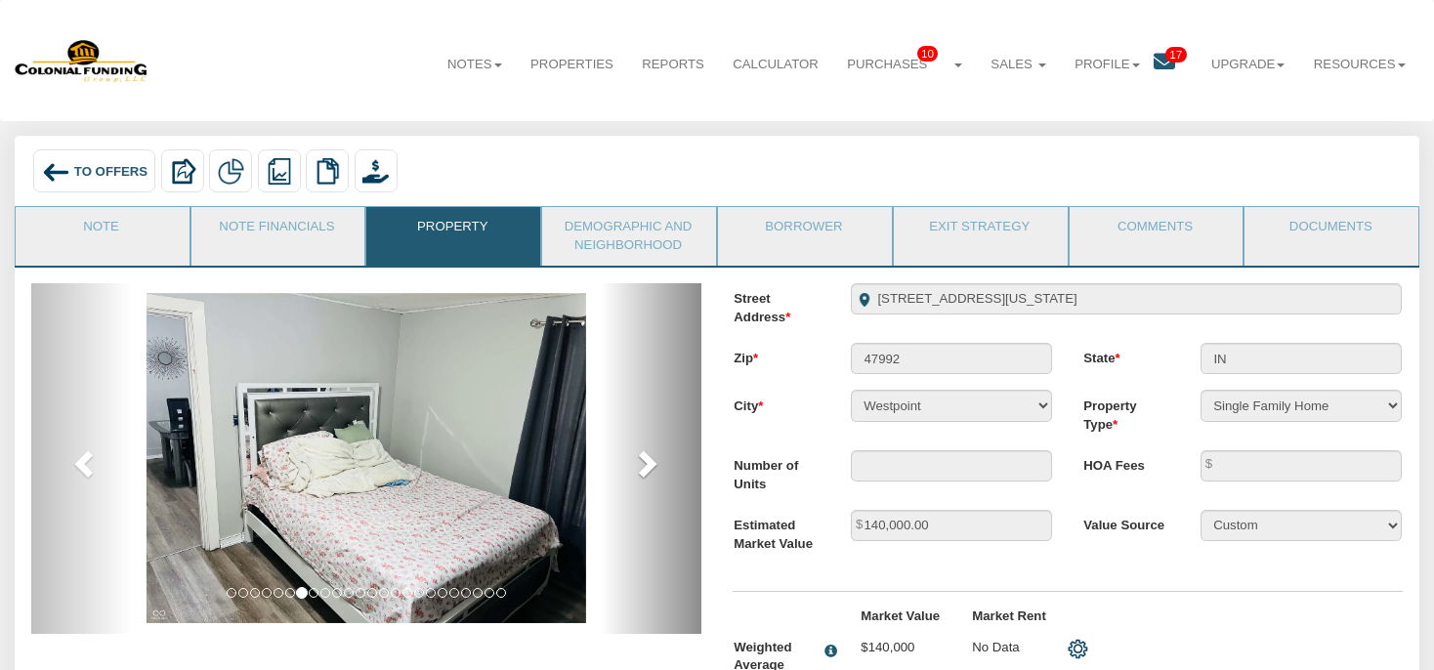
click at [651, 467] on span at bounding box center [645, 462] width 29 height 29
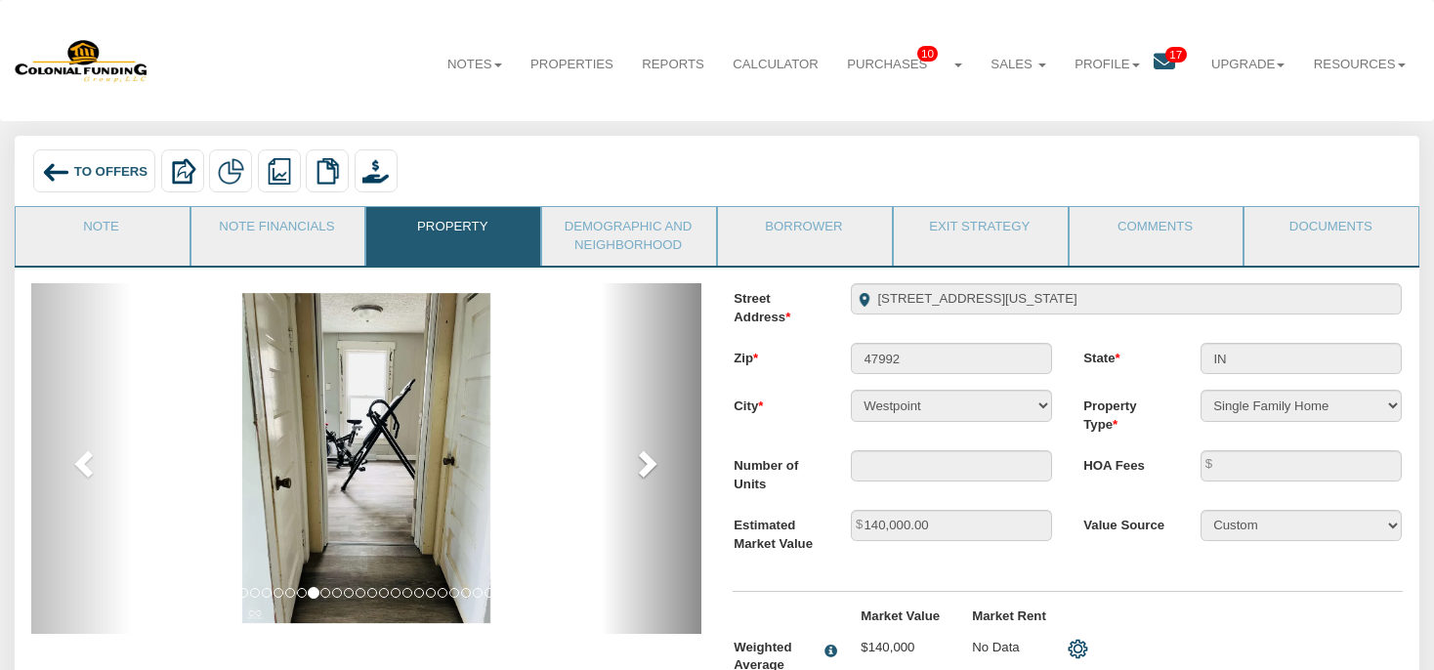
click at [651, 467] on span at bounding box center [645, 462] width 29 height 29
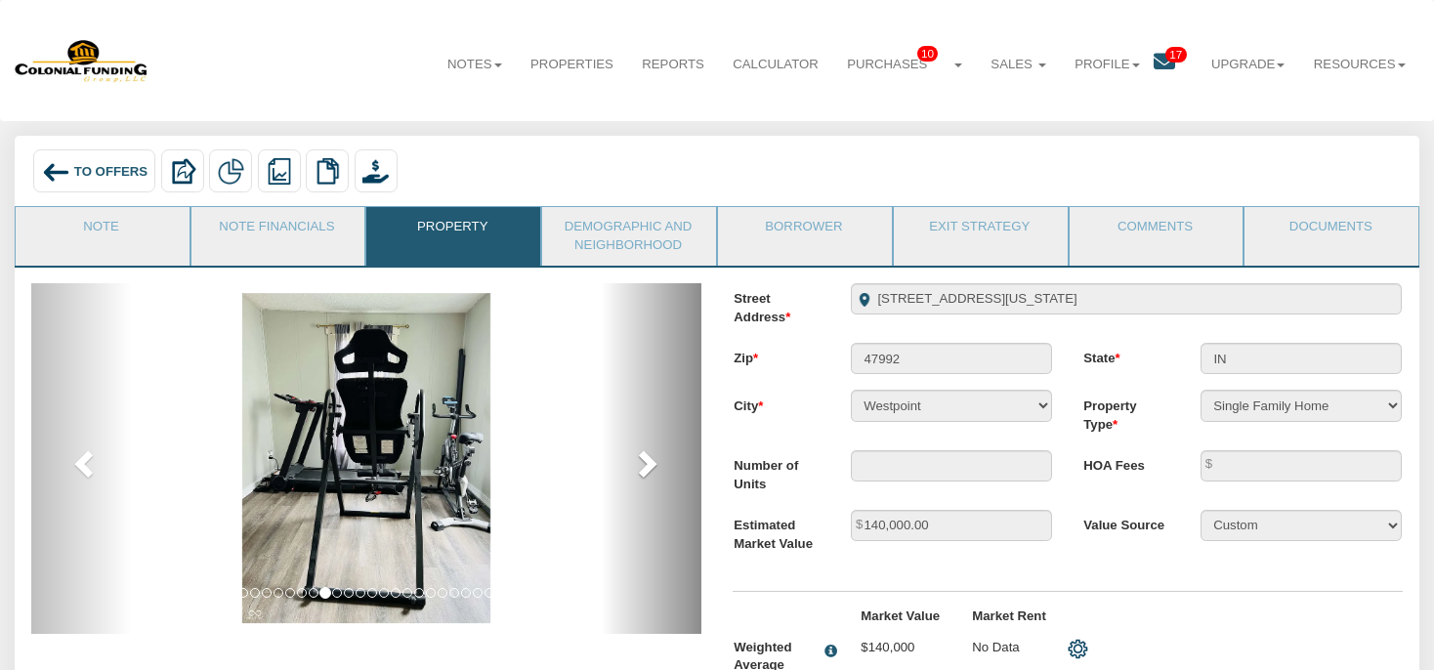
click at [651, 467] on span at bounding box center [645, 462] width 29 height 29
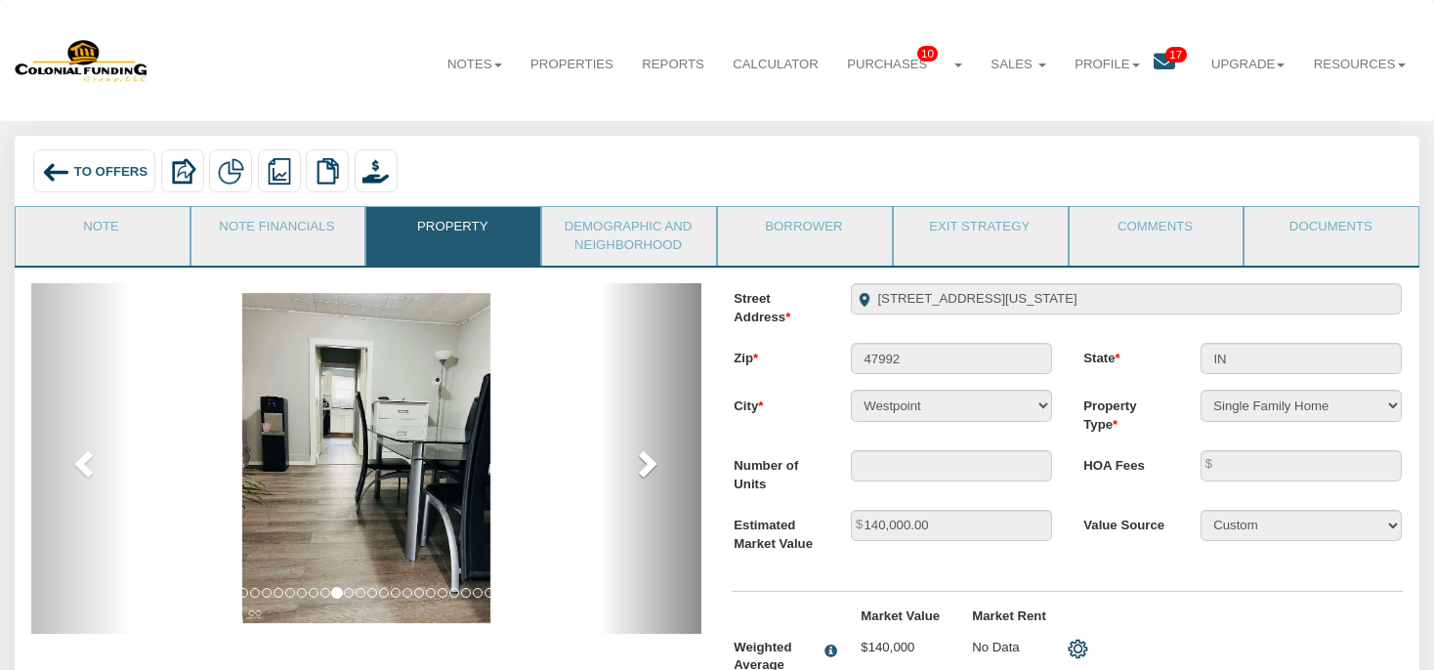
click at [651, 467] on span at bounding box center [645, 462] width 29 height 29
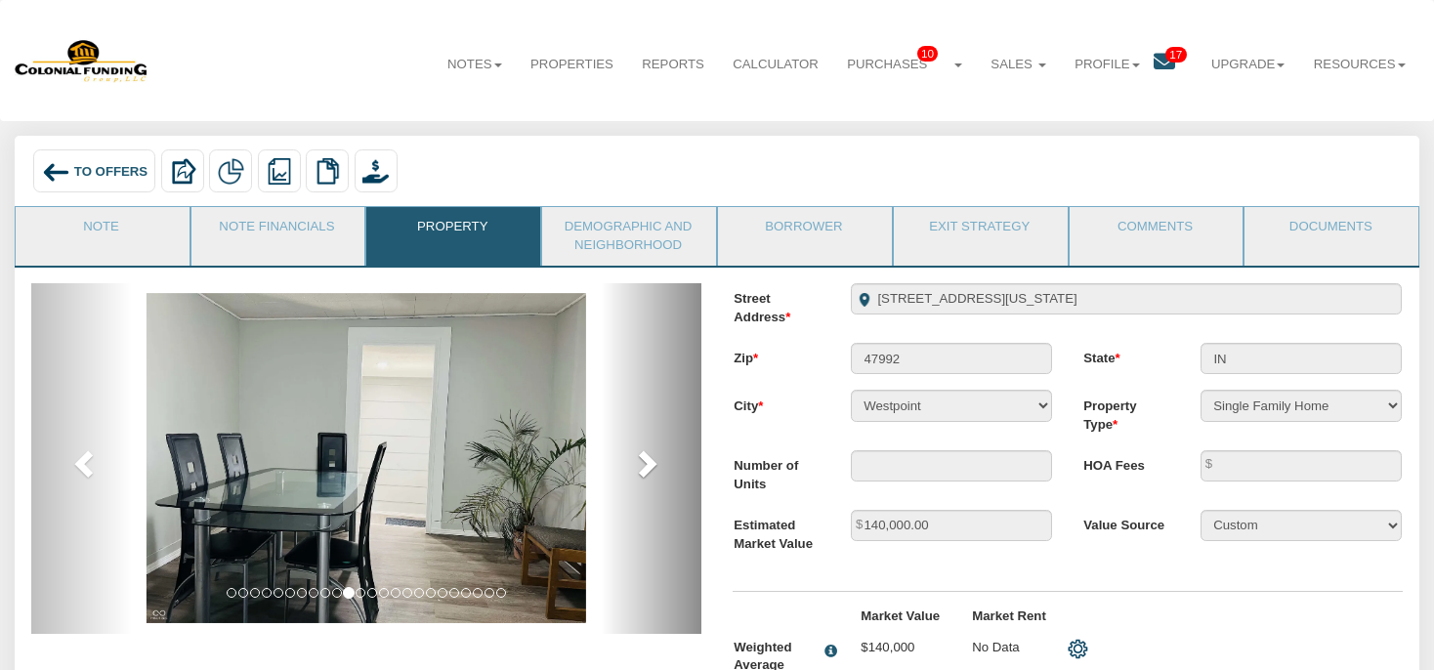
click at [651, 467] on span at bounding box center [645, 462] width 29 height 29
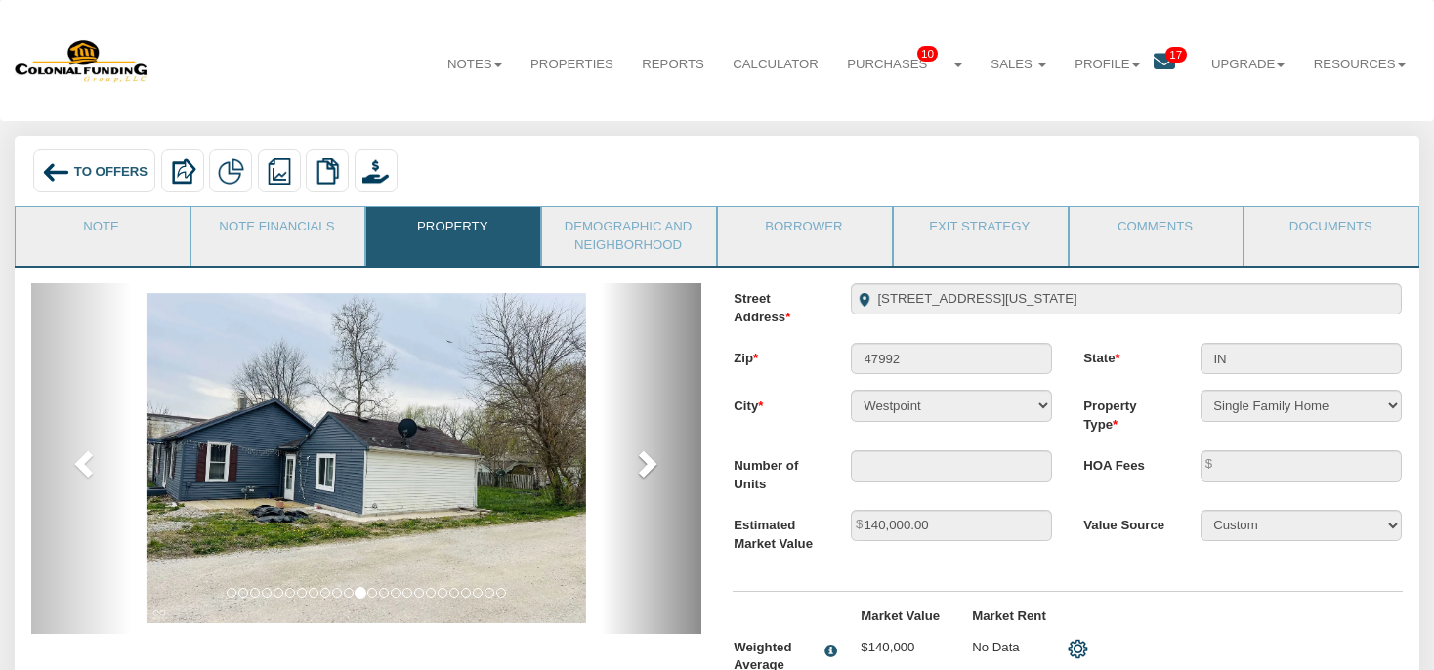
click at [651, 467] on span at bounding box center [645, 462] width 29 height 29
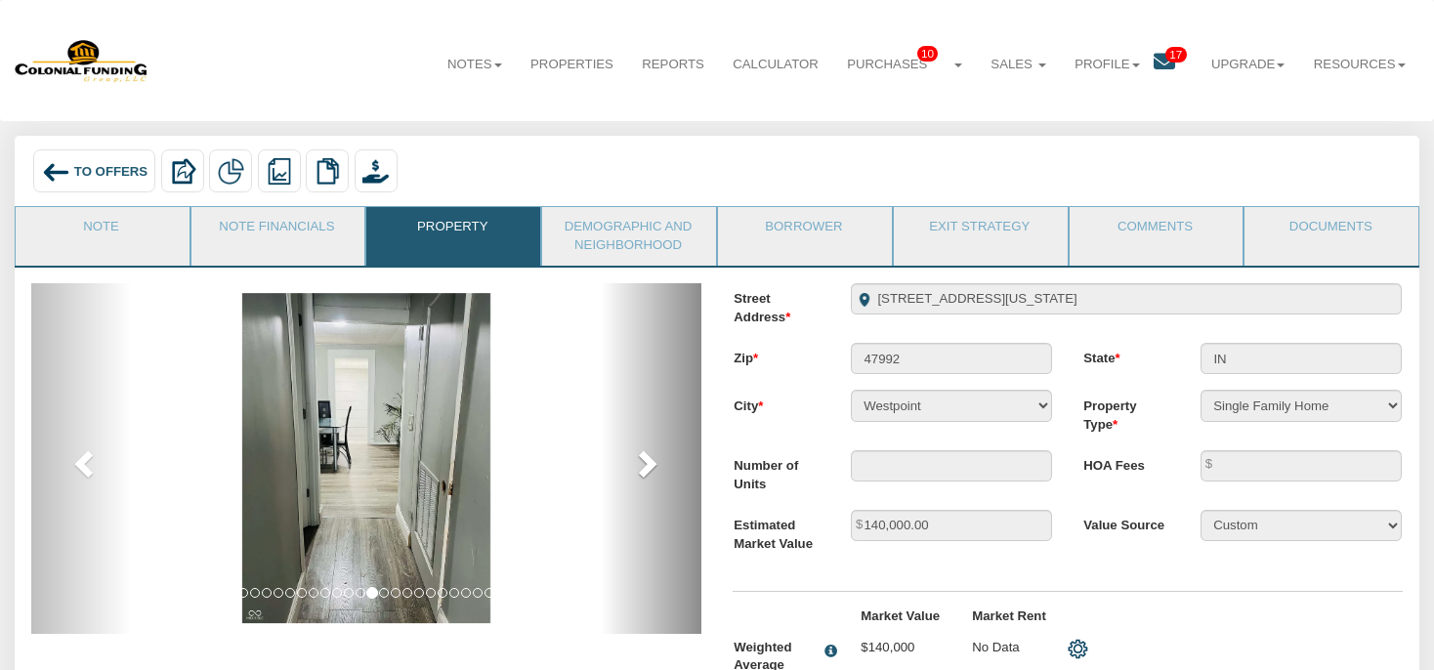
click at [651, 467] on span at bounding box center [645, 462] width 29 height 29
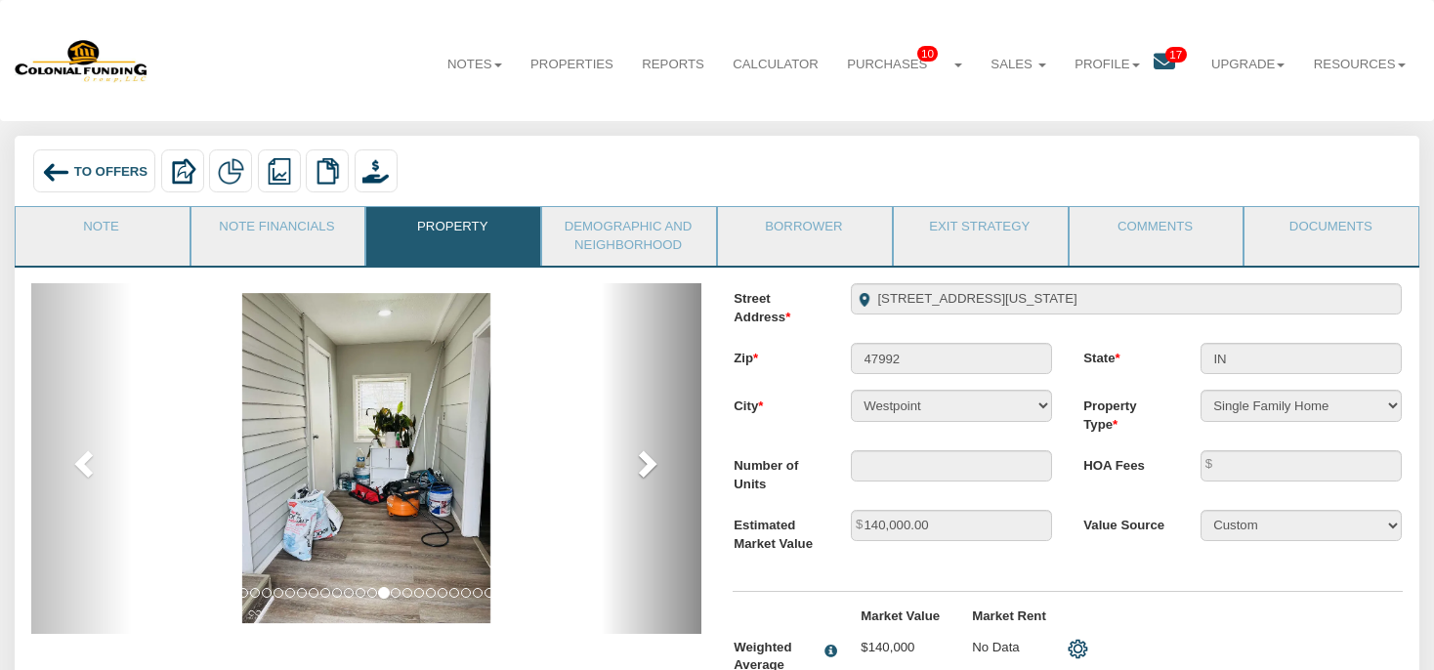
click at [651, 467] on span at bounding box center [645, 462] width 29 height 29
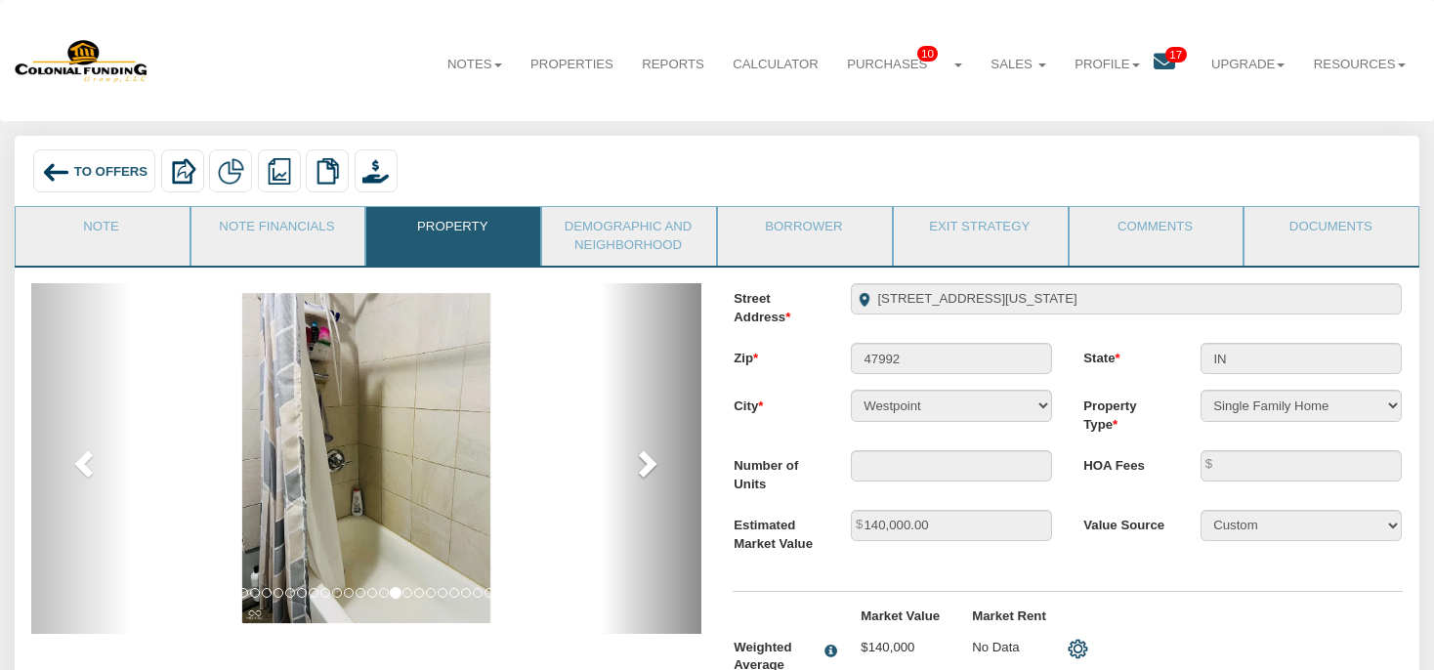
click at [651, 467] on span at bounding box center [645, 462] width 29 height 29
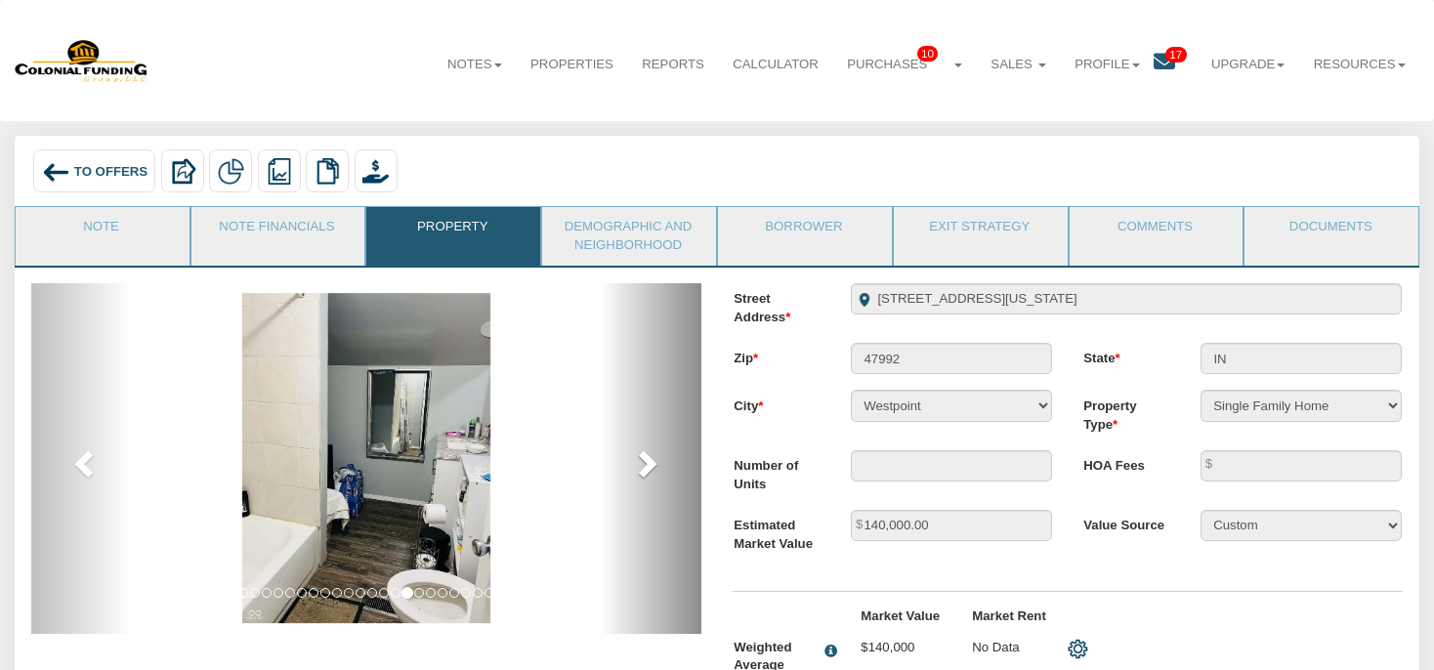
click at [651, 467] on span at bounding box center [645, 462] width 29 height 29
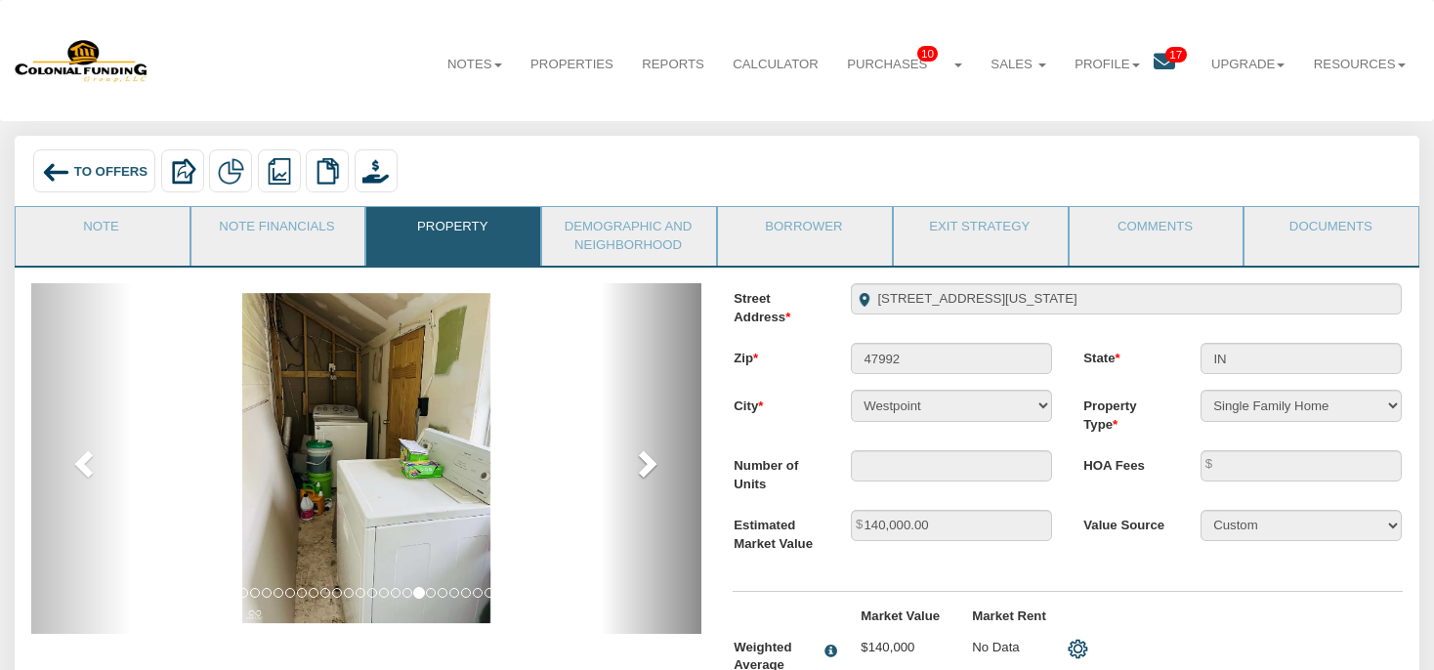
click at [651, 467] on span at bounding box center [645, 462] width 29 height 29
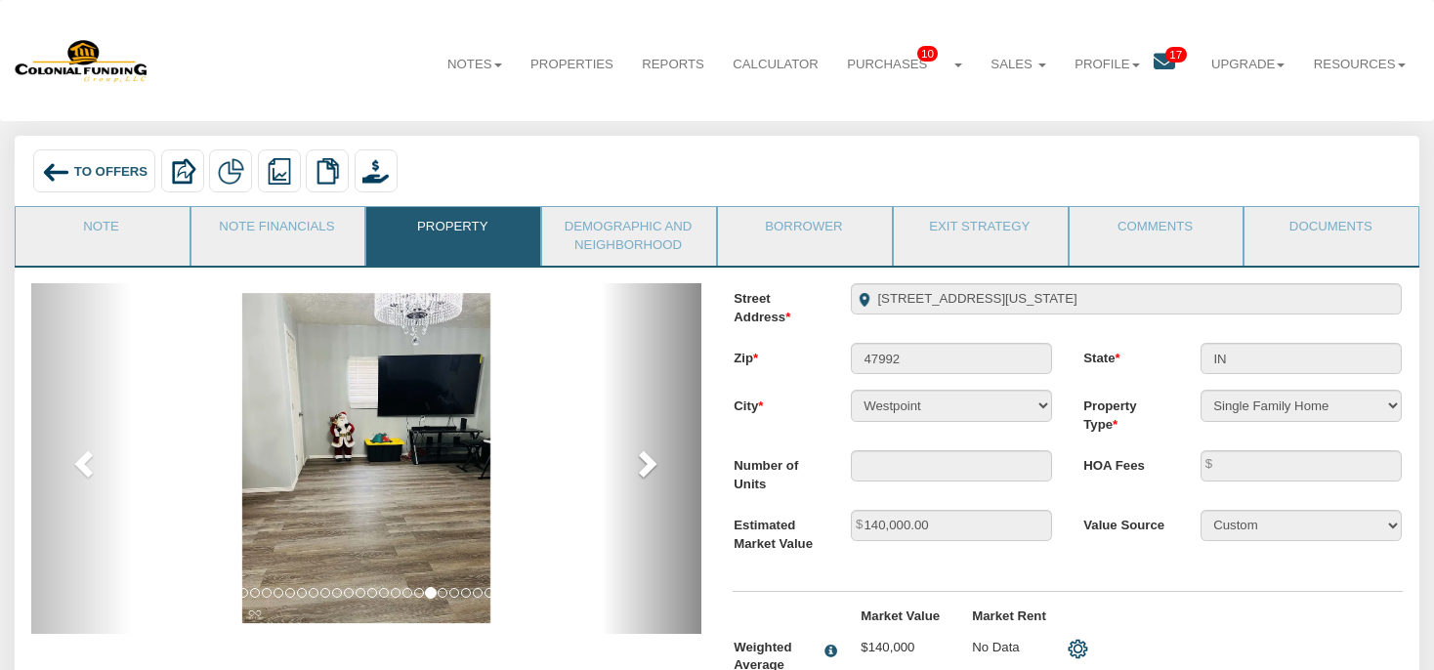
click at [651, 467] on span at bounding box center [645, 462] width 29 height 29
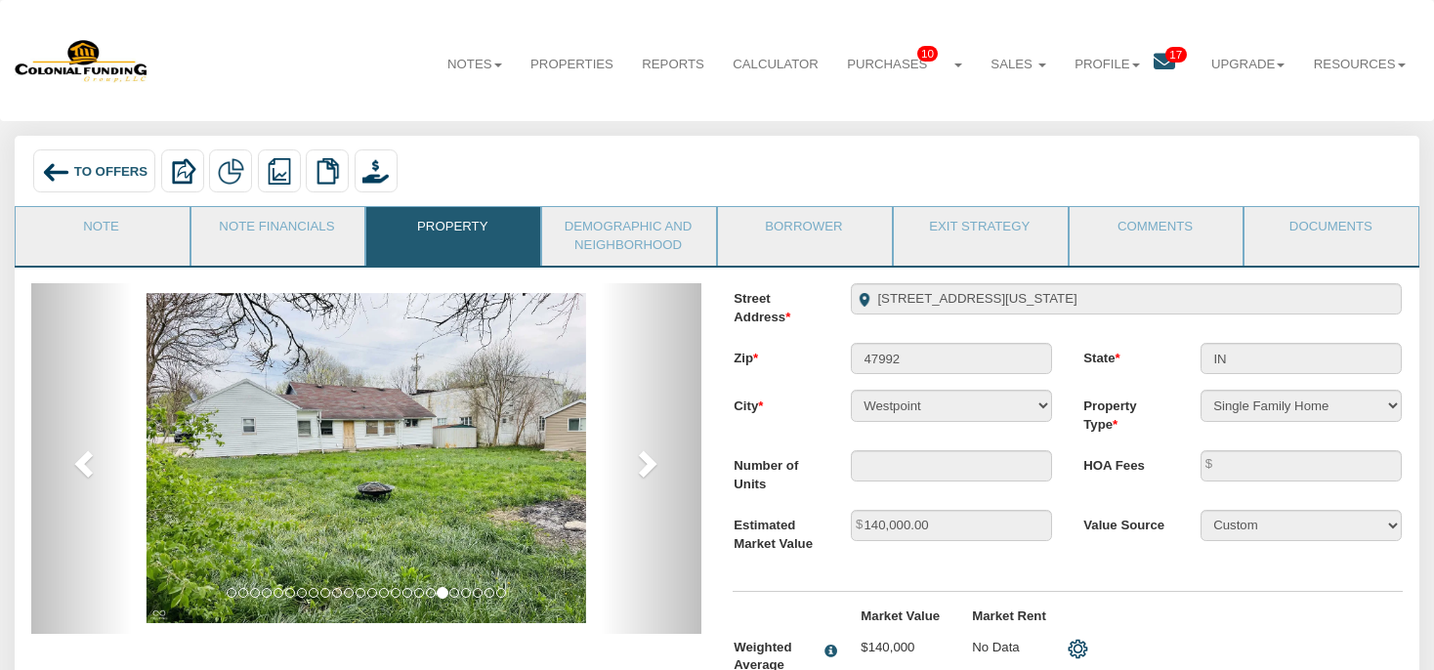
click at [501, 598] on li "slide 24 of 24" at bounding box center [501, 593] width 10 height 10
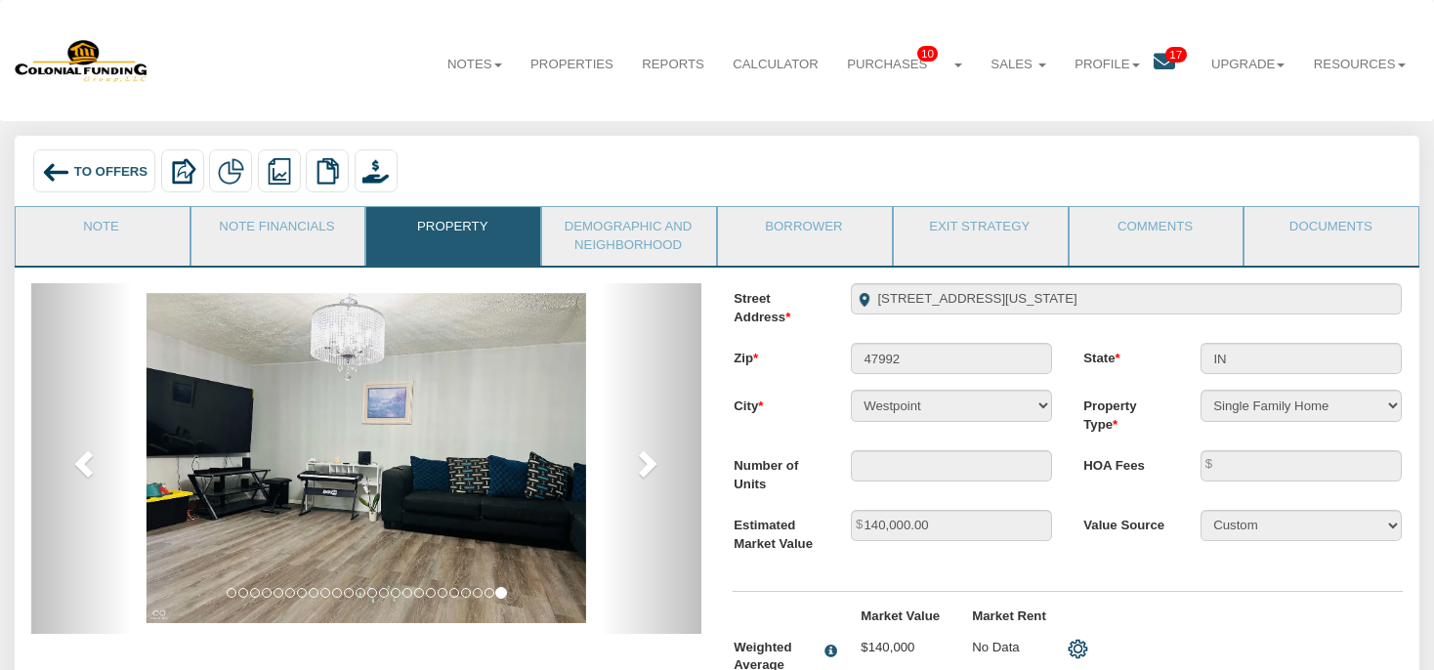
click at [557, 338] on img at bounding box center [367, 458] width 440 height 330
